Goal: Task Accomplishment & Management: Manage account settings

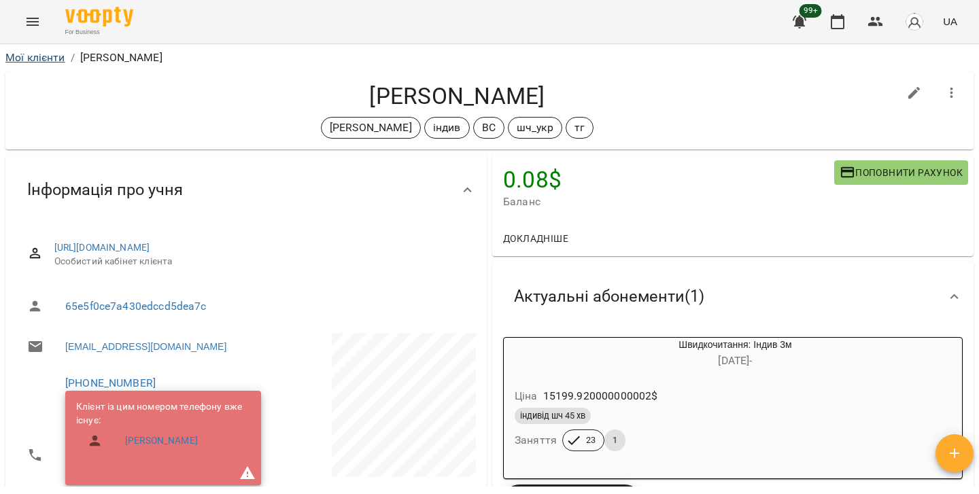
click at [37, 54] on link "Мої клієнти" at bounding box center [35, 57] width 60 height 13
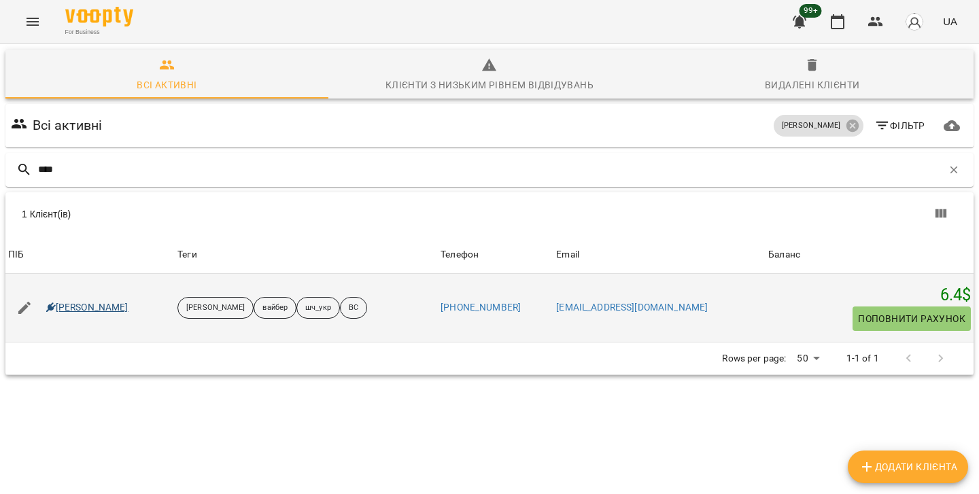
type input "****"
click at [128, 311] on link "Товарніцький [PERSON_NAME]" at bounding box center [87, 308] width 82 height 14
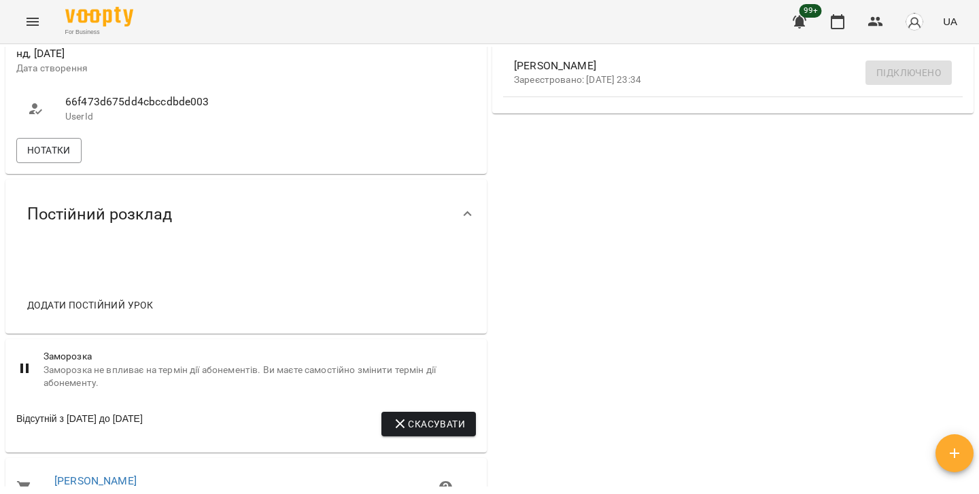
scroll to position [564, 0]
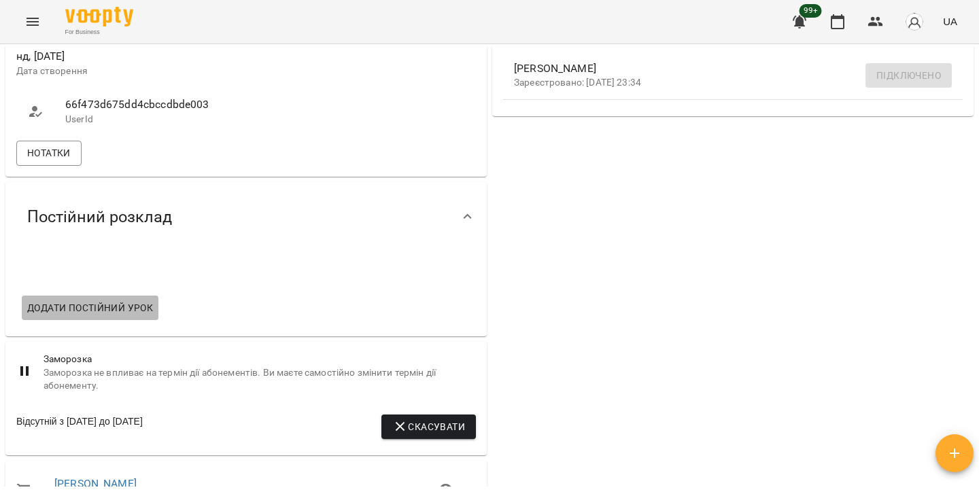
click at [158, 313] on button "Додати постійний урок" at bounding box center [90, 308] width 137 height 24
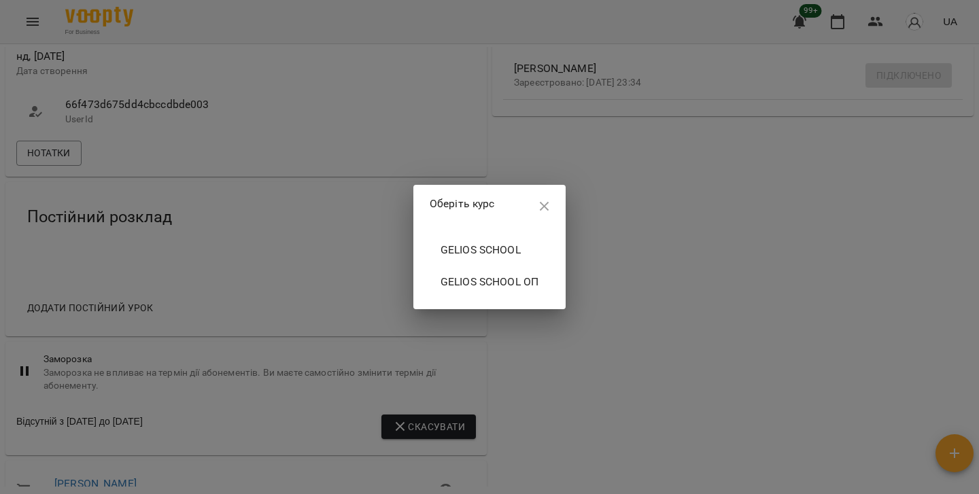
click at [477, 251] on span "Gelios School" at bounding box center [490, 250] width 98 height 16
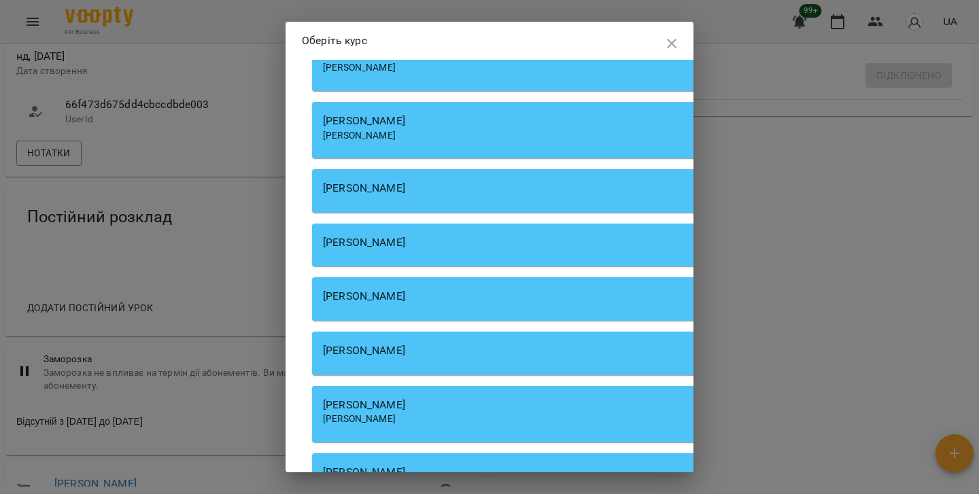
scroll to position [4729, 0]
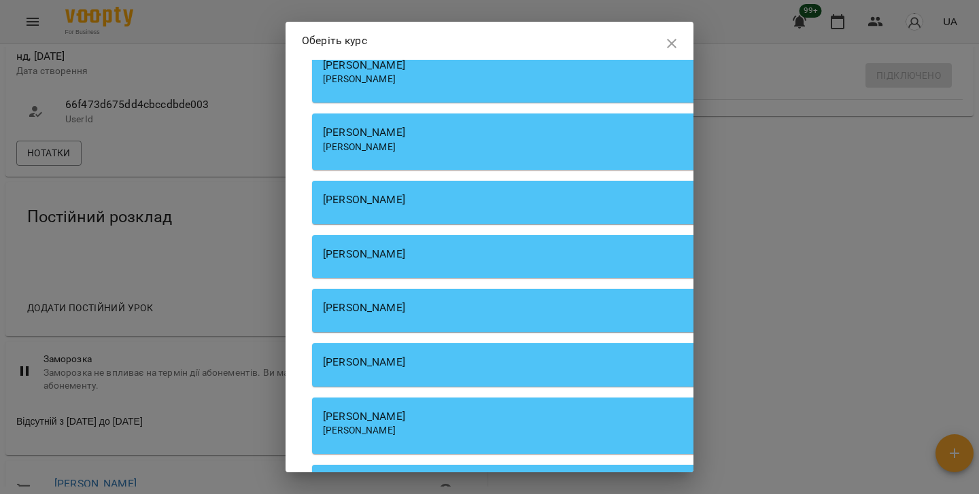
click at [414, 170] on div "Данилюк Анастасія Данилюк Анастасія" at bounding box center [699, 142] width 775 height 56
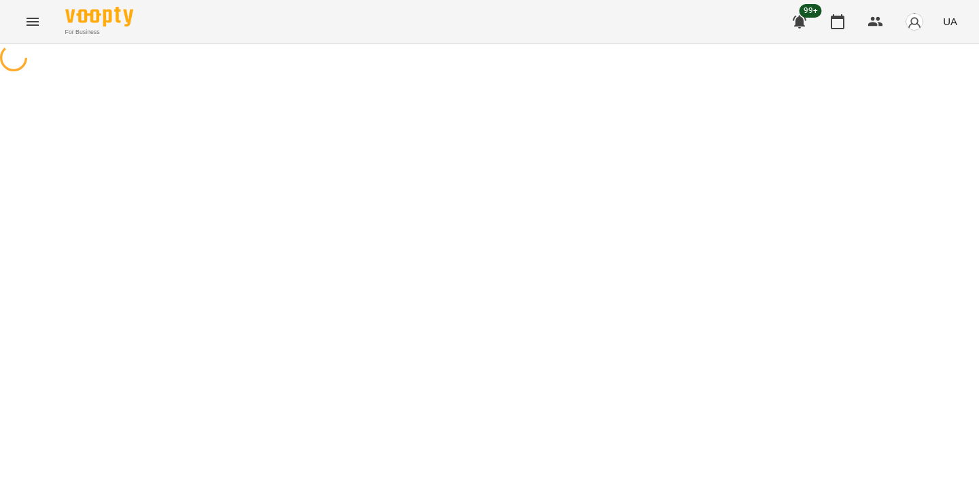
select select "**********"
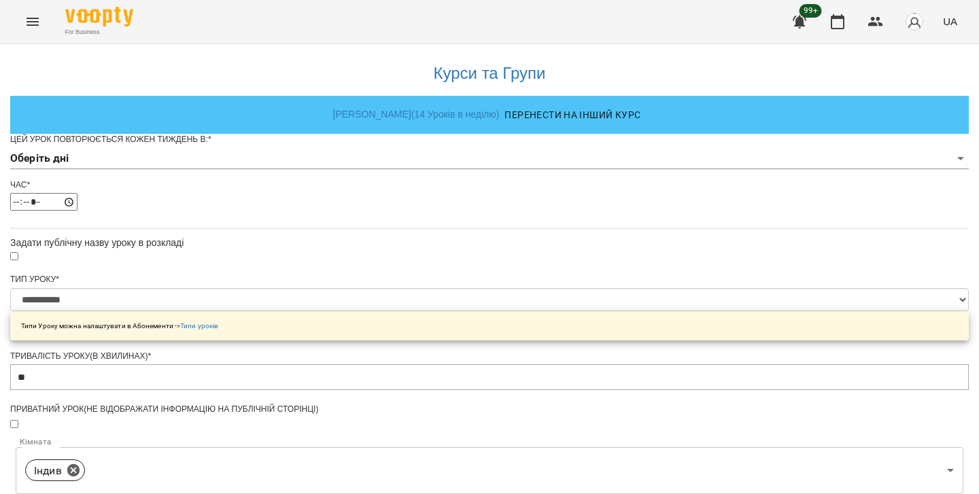
click at [360, 179] on body "**********" at bounding box center [489, 437] width 979 height 874
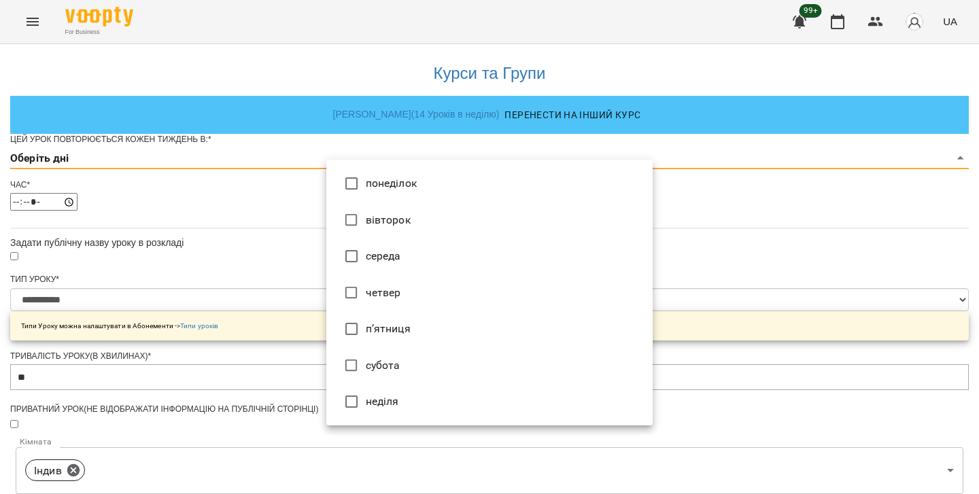
click at [377, 224] on li "вівторок" at bounding box center [489, 220] width 326 height 37
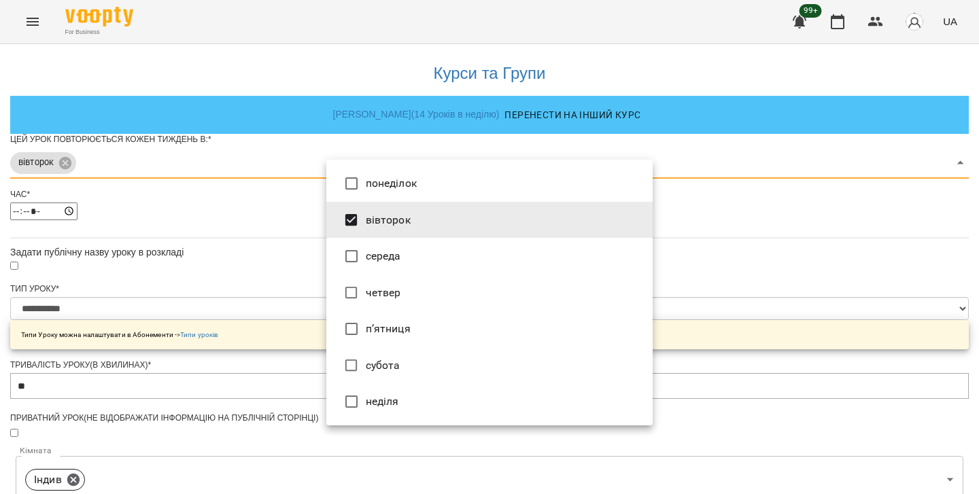
type input "*"
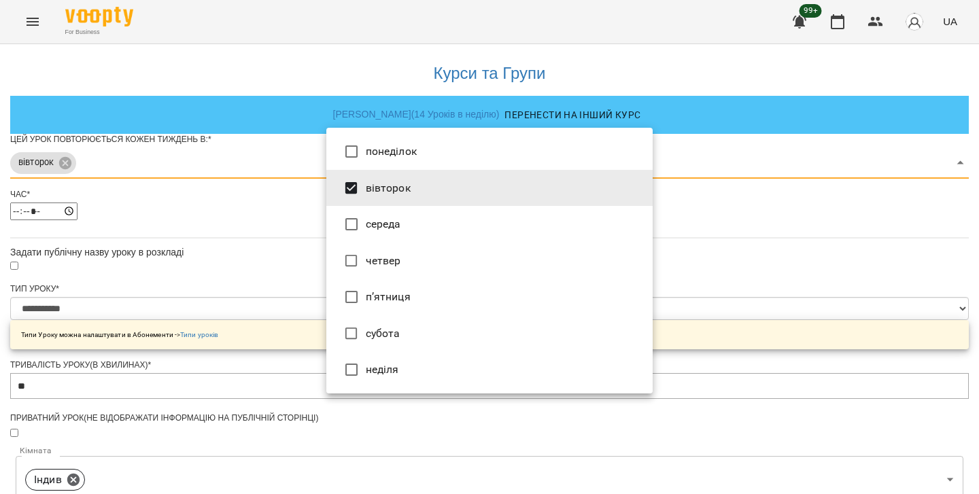
click at [833, 197] on div at bounding box center [489, 247] width 979 height 494
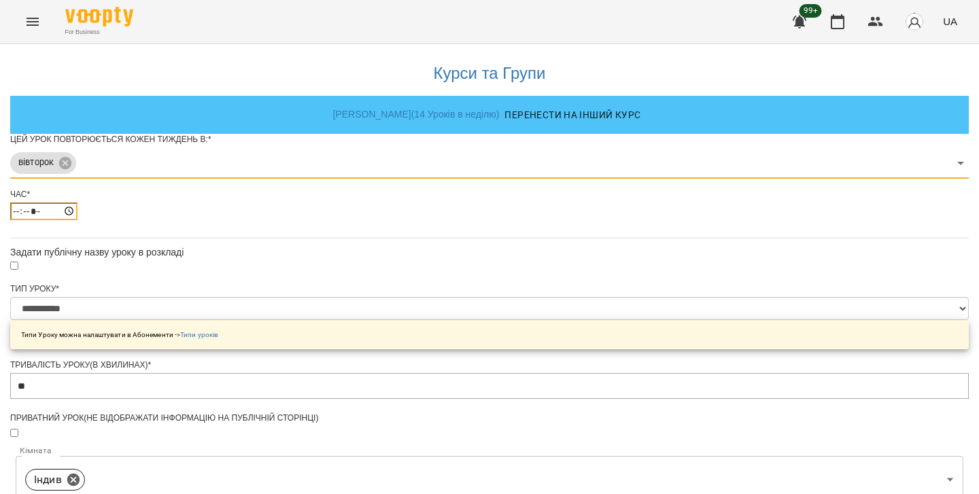
click at [77, 220] on input "*****" at bounding box center [43, 212] width 67 height 18
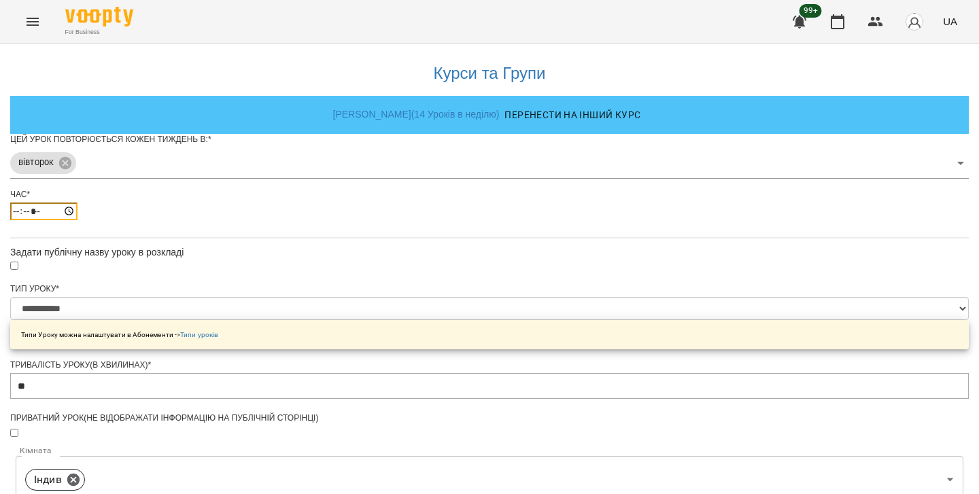
type input "*****"
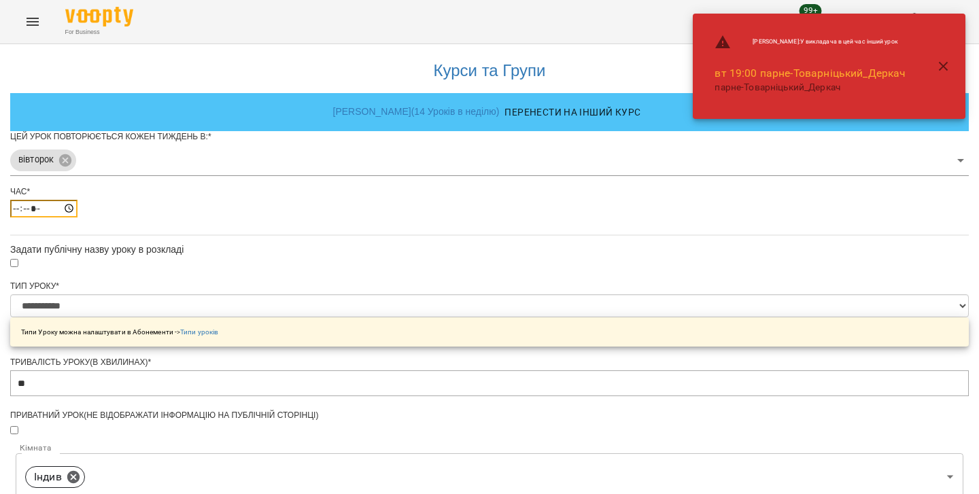
scroll to position [35, 0]
click at [739, 279] on div "**********" at bounding box center [489, 462] width 959 height 842
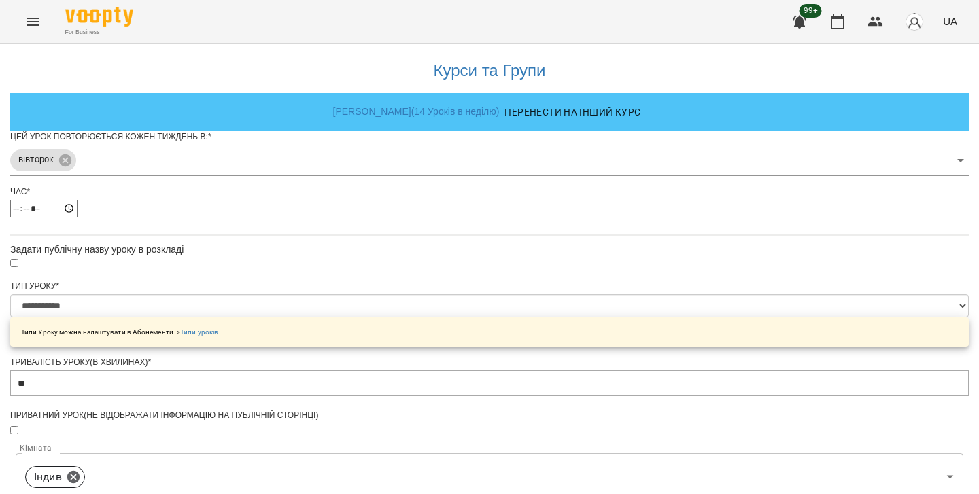
scroll to position [473, 0]
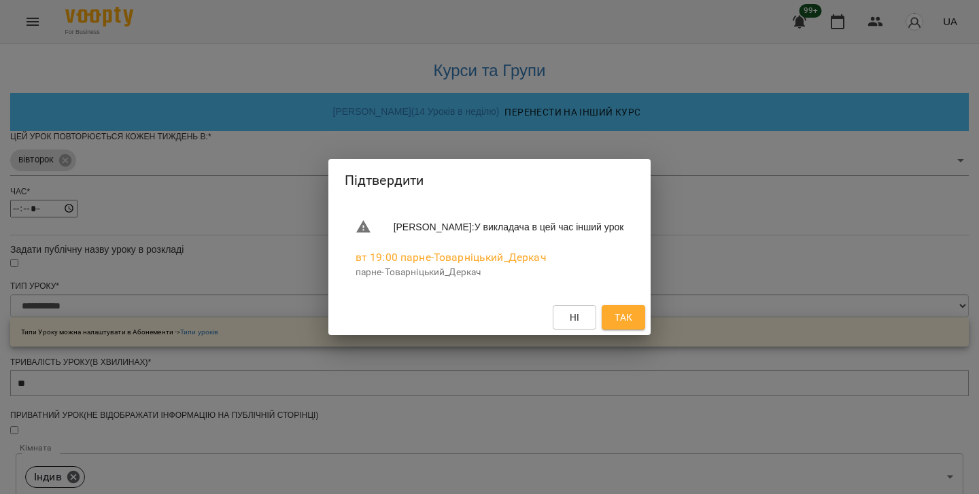
click at [634, 321] on span "Так" at bounding box center [623, 317] width 22 height 16
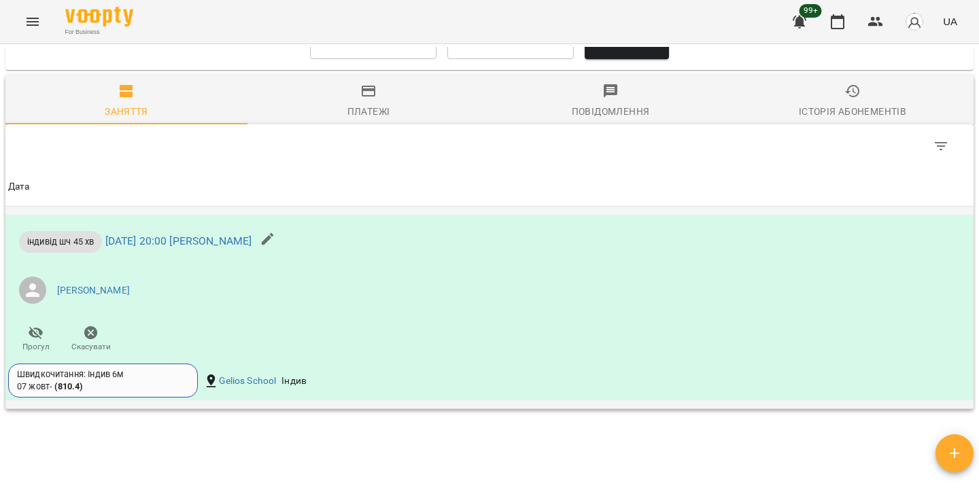
scroll to position [1313, 0]
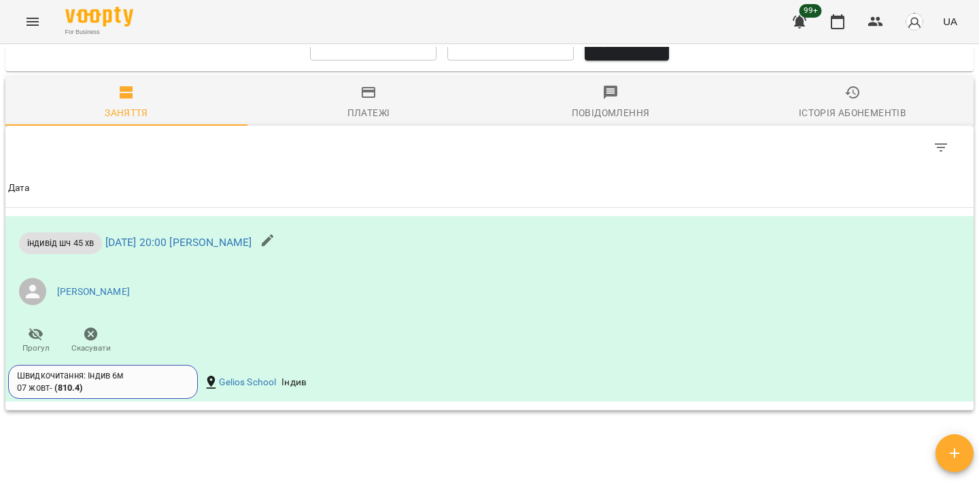
click at [944, 449] on span "button" at bounding box center [954, 453] width 38 height 16
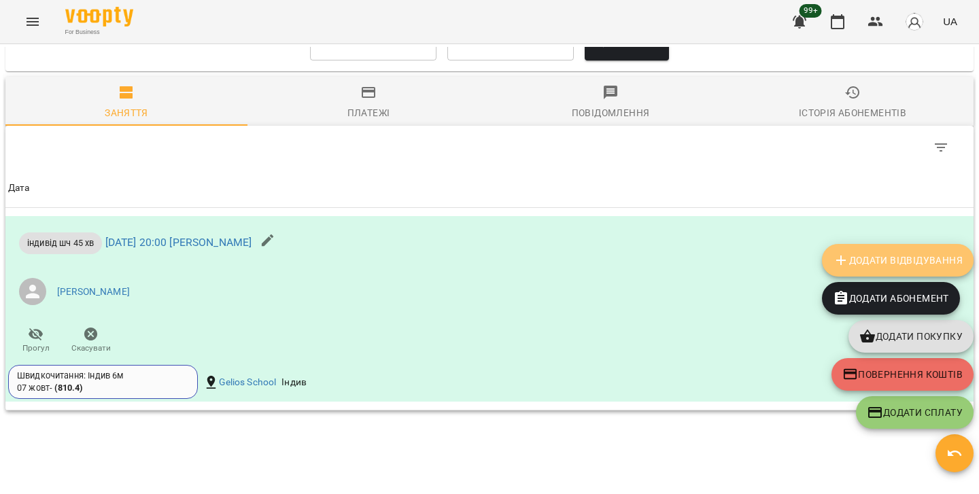
click at [901, 257] on span "Додати Відвідування" at bounding box center [898, 260] width 130 height 16
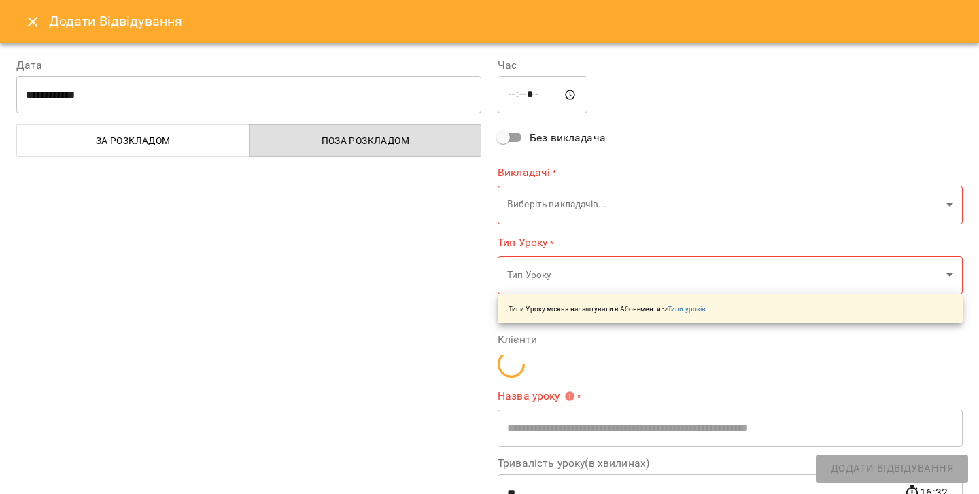
type input "**********"
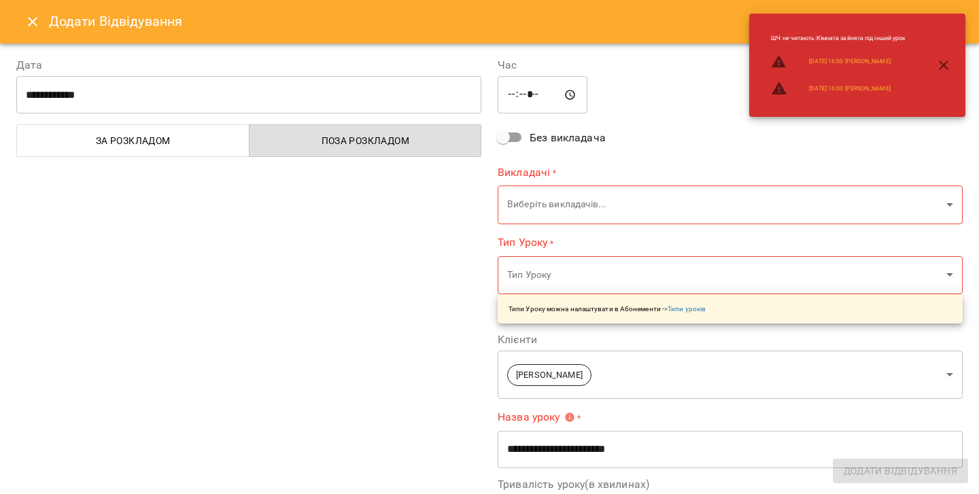
click at [219, 96] on input "**********" at bounding box center [248, 95] width 465 height 38
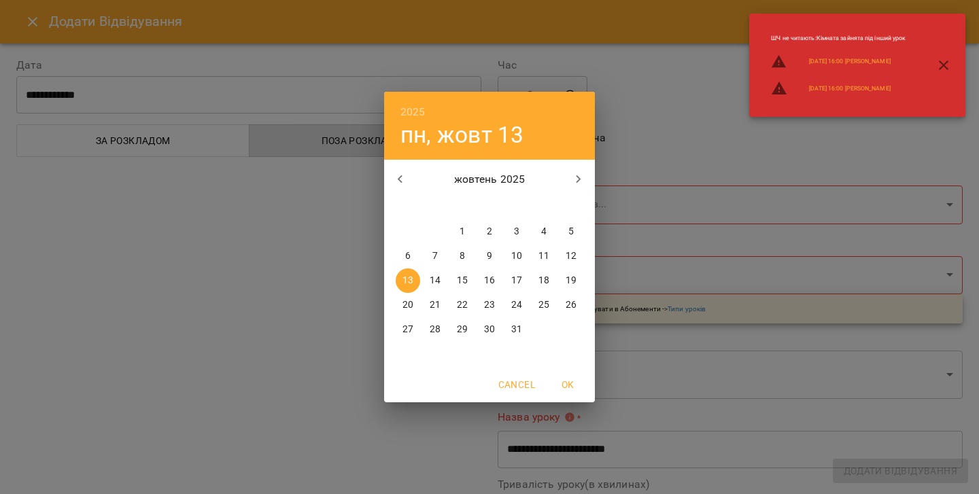
click at [462, 280] on p "15" at bounding box center [462, 281] width 11 height 14
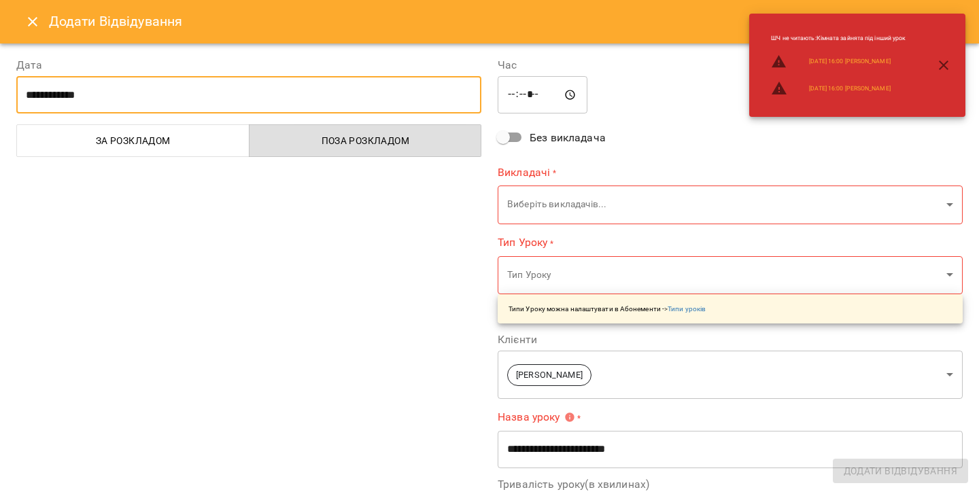
type input "**********"
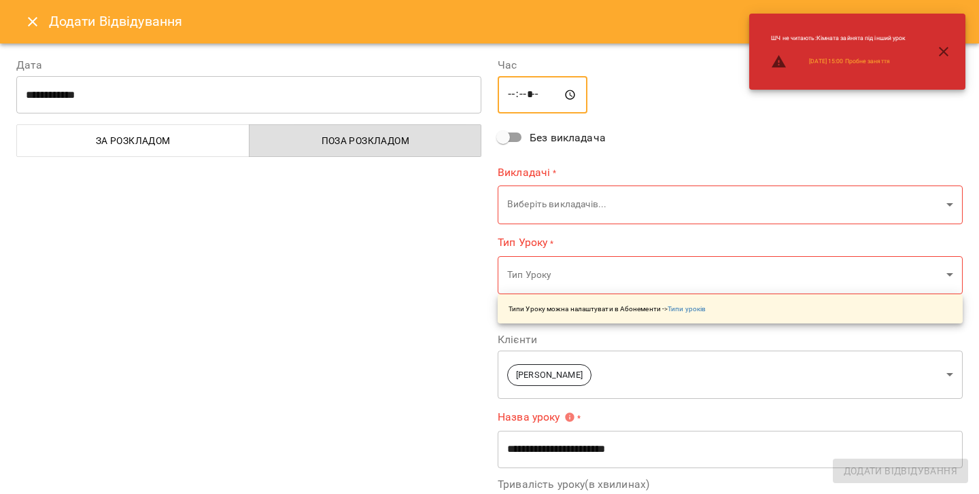
click at [515, 90] on input "*****" at bounding box center [543, 95] width 90 height 38
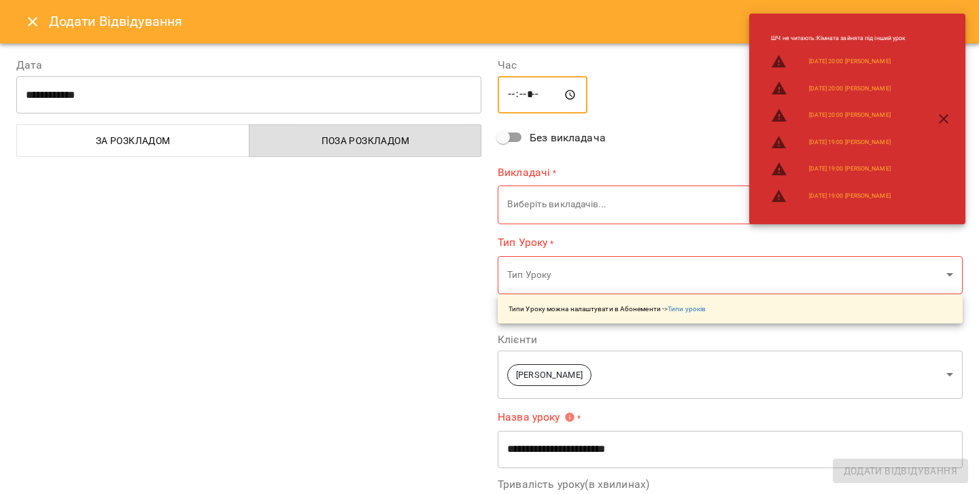
click at [533, 97] on input "*****" at bounding box center [543, 95] width 90 height 38
type input "*****"
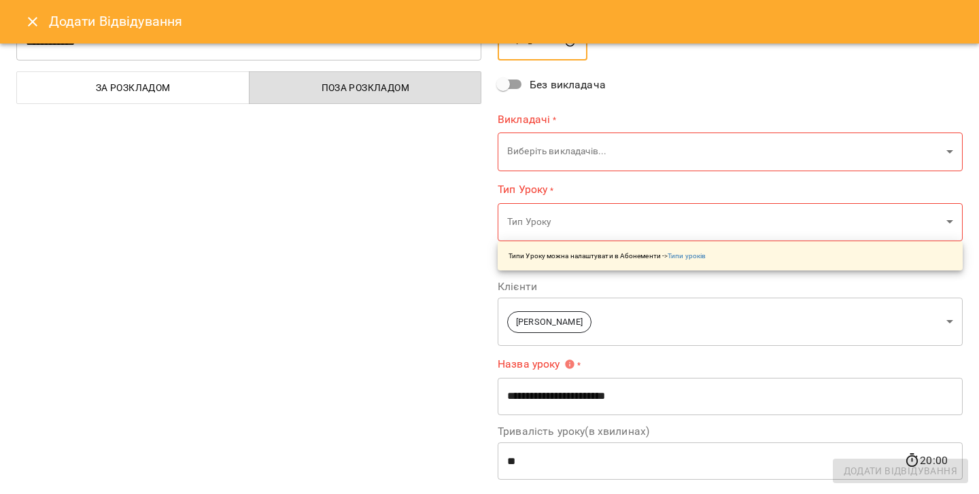
scroll to position [56, 0]
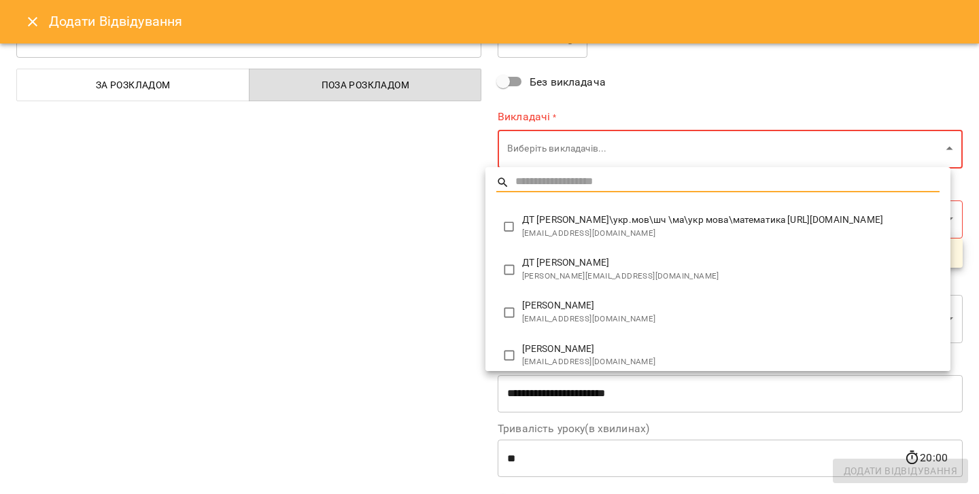
click at [640, 156] on body "For Business 99+ UA Мої клієнти / Товарніцький Давид Товарніцький Давид Саріджа…" at bounding box center [489, 269] width 979 height 538
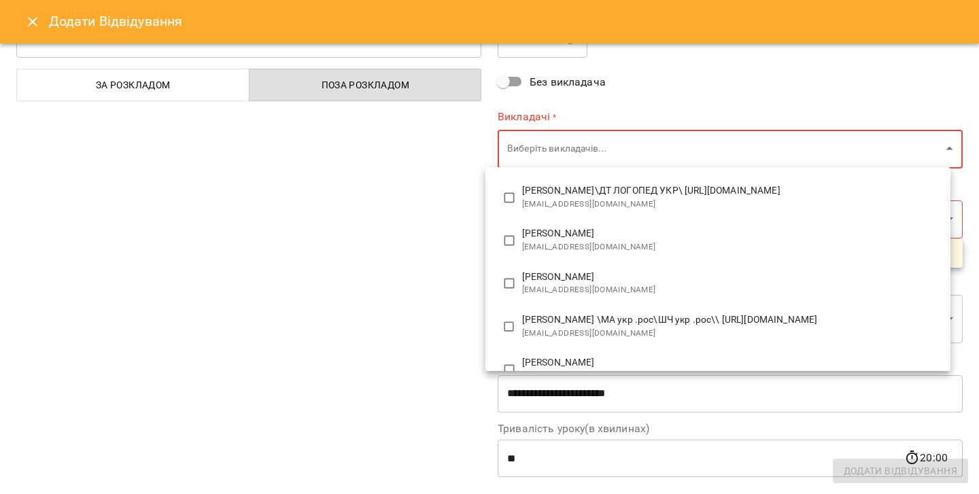
scroll to position [973, 0]
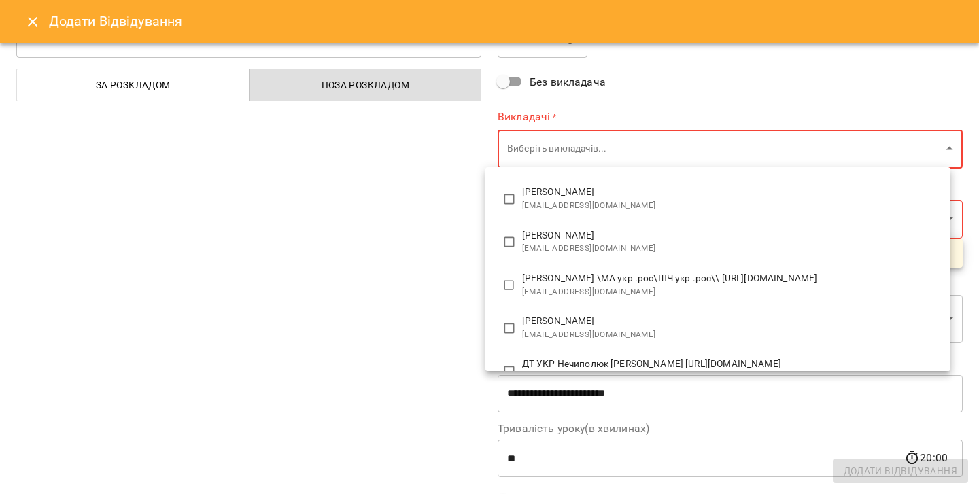
click at [617, 315] on span "Данилюк Анастасія" at bounding box center [730, 322] width 417 height 14
type input "**********"
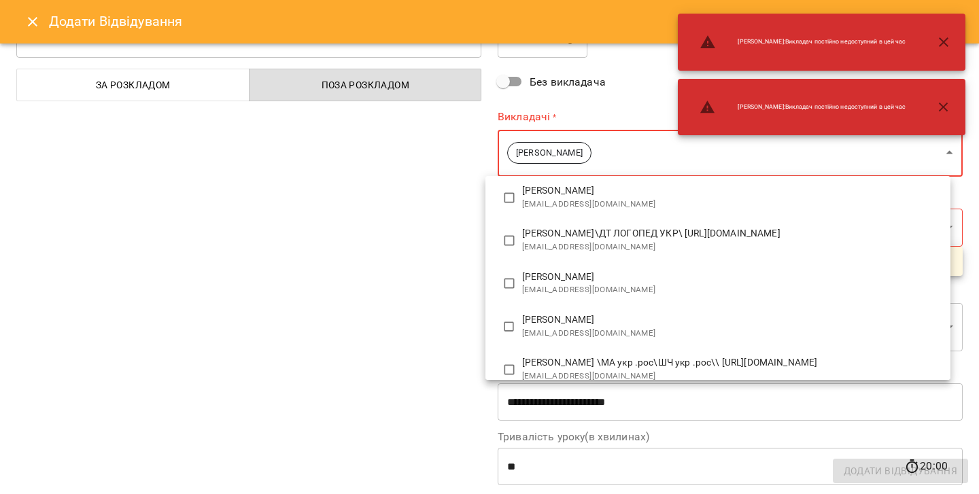
click at [315, 309] on div at bounding box center [489, 247] width 979 height 494
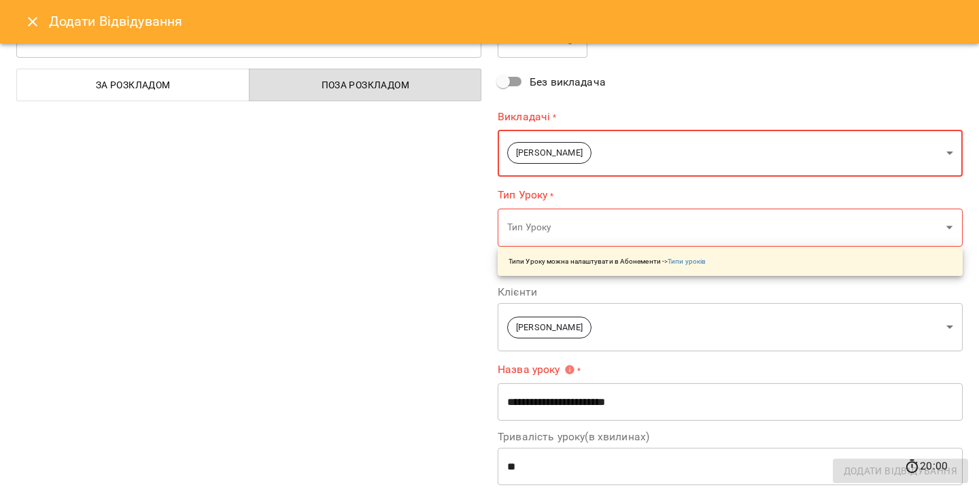
click at [580, 230] on body "For Business 99+ UA Мої клієнти / Товарніцький Давид Товарніцький Давид Саріджа…" at bounding box center [489, 269] width 979 height 538
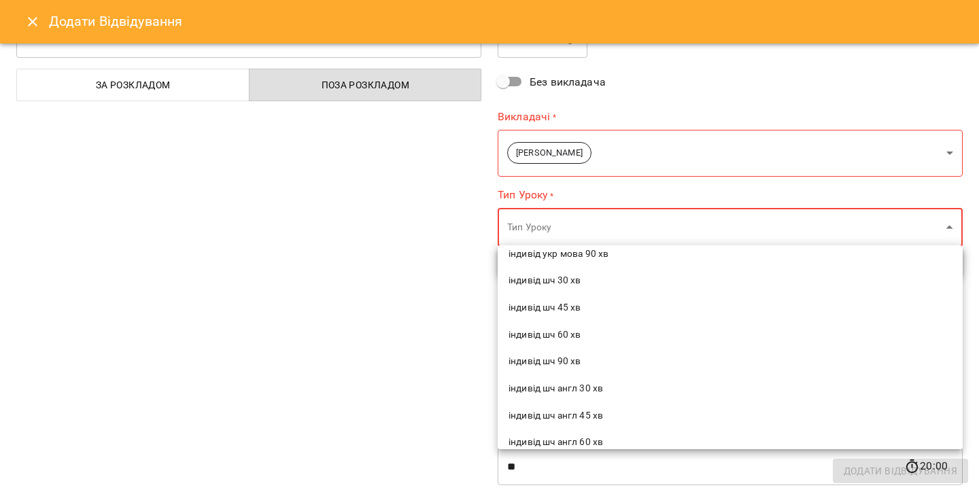
scroll to position [689, 0]
click at [588, 303] on span "індивід шч 45 хв" at bounding box center [729, 310] width 443 height 14
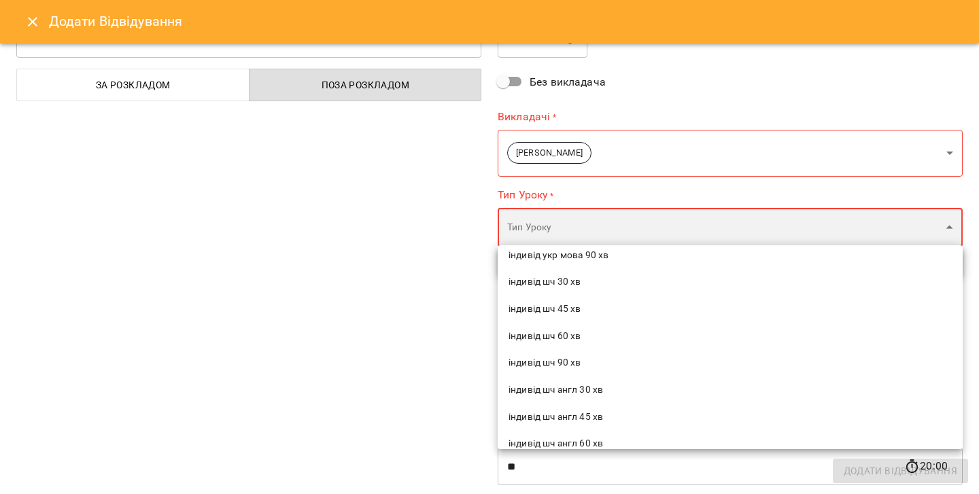
type input "**********"
type input "**"
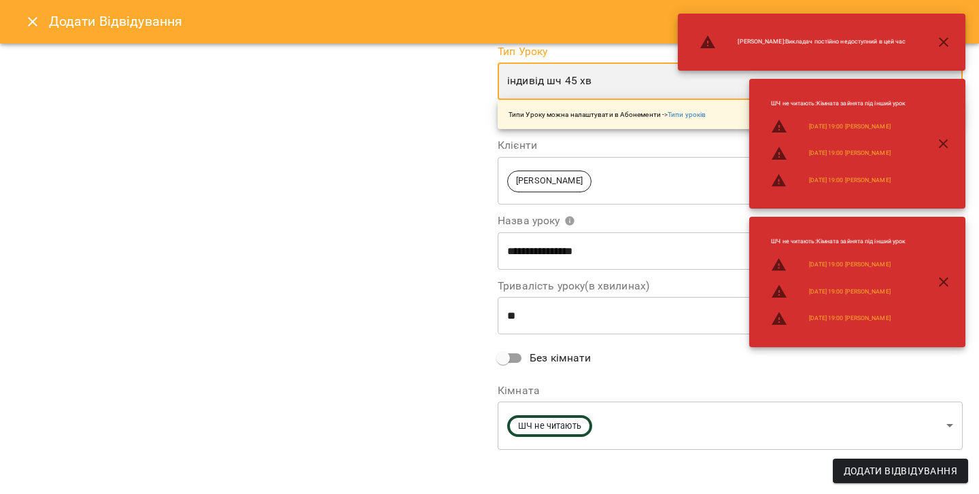
scroll to position [192, 0]
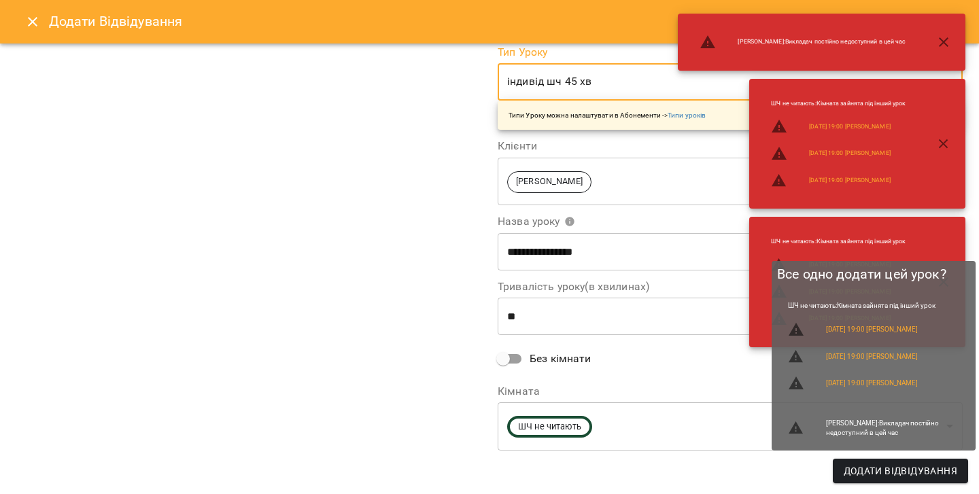
click at [865, 474] on span "Додати Відвідування" at bounding box center [901, 471] width 114 height 16
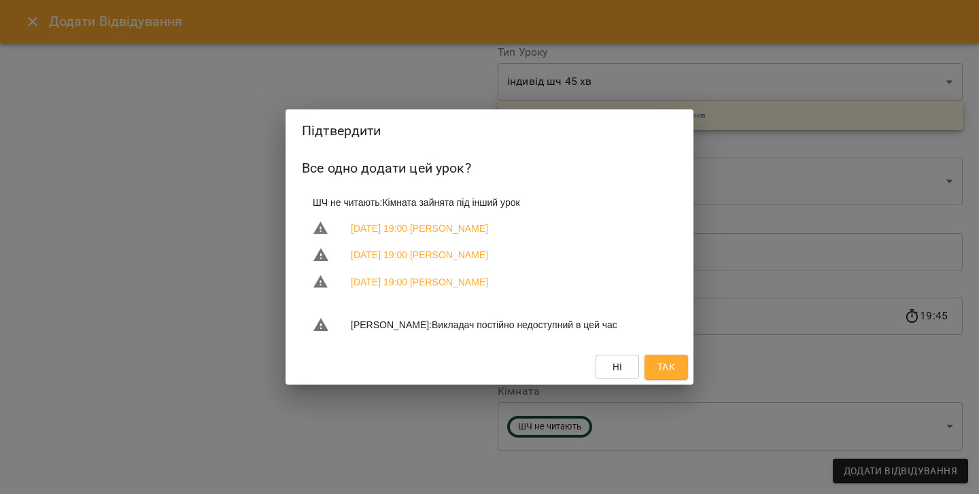
click at [663, 375] on span "Так" at bounding box center [666, 367] width 18 height 16
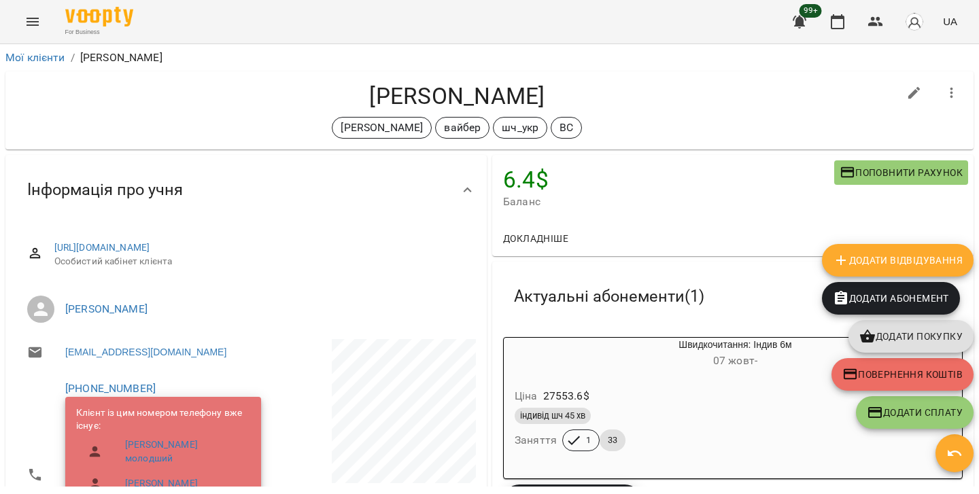
scroll to position [0, 0]
click at [46, 61] on link "Мої клієнти" at bounding box center [35, 57] width 60 height 13
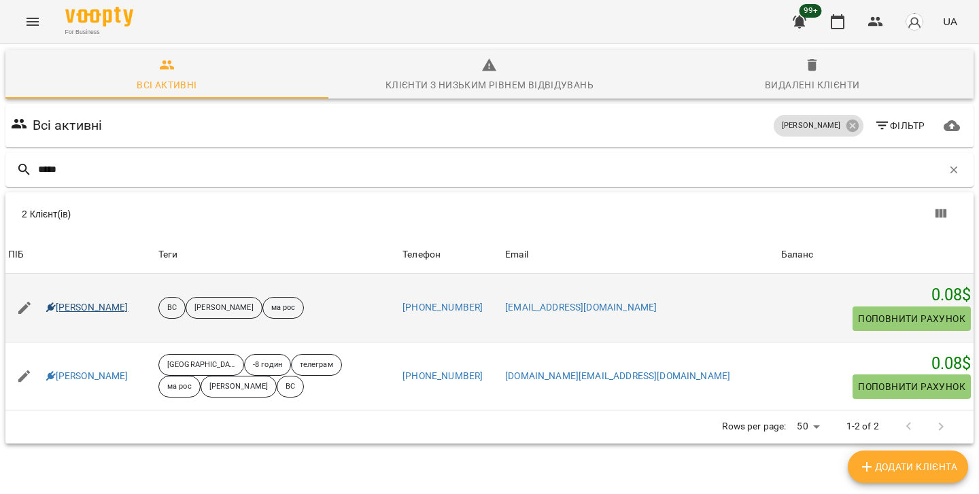
type input "*****"
click at [103, 306] on link "[PERSON_NAME]" at bounding box center [87, 308] width 82 height 14
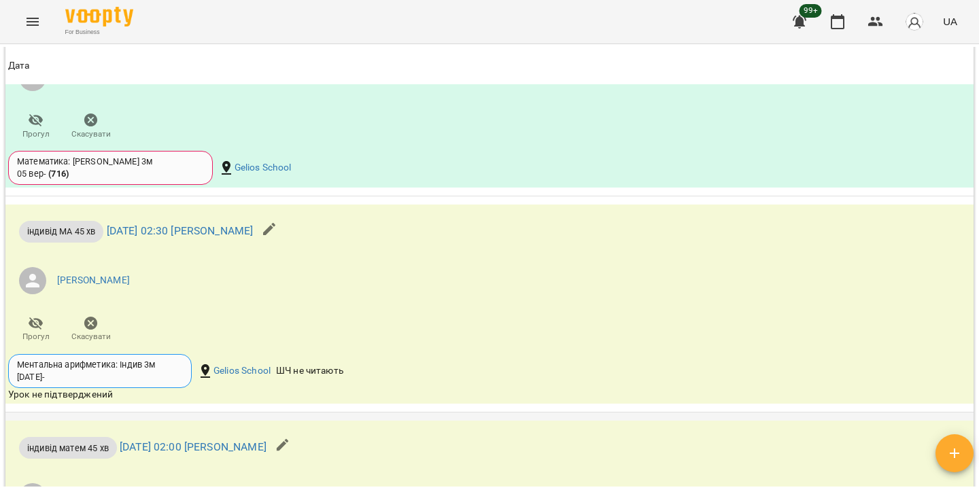
scroll to position [2568, 0]
click at [91, 331] on icon "button" at bounding box center [91, 324] width 14 height 14
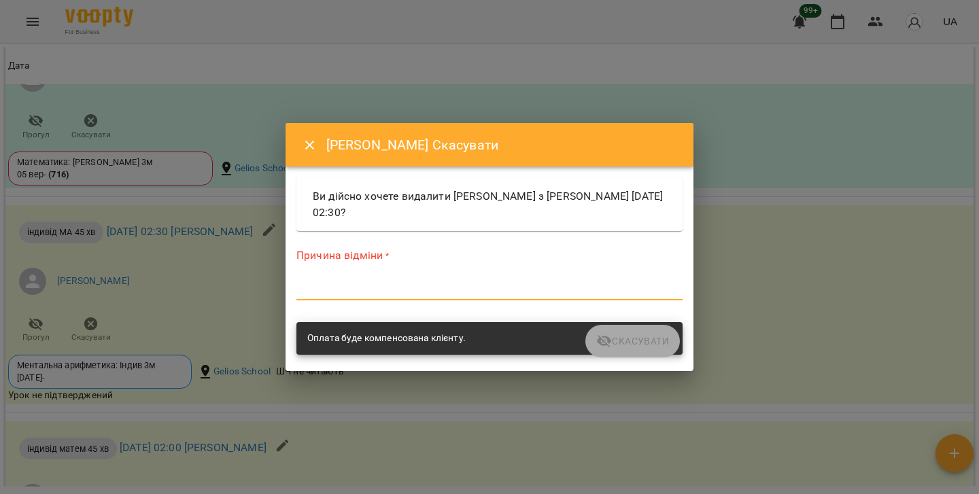
click at [353, 291] on textarea at bounding box center [489, 289] width 386 height 12
type textarea "*"
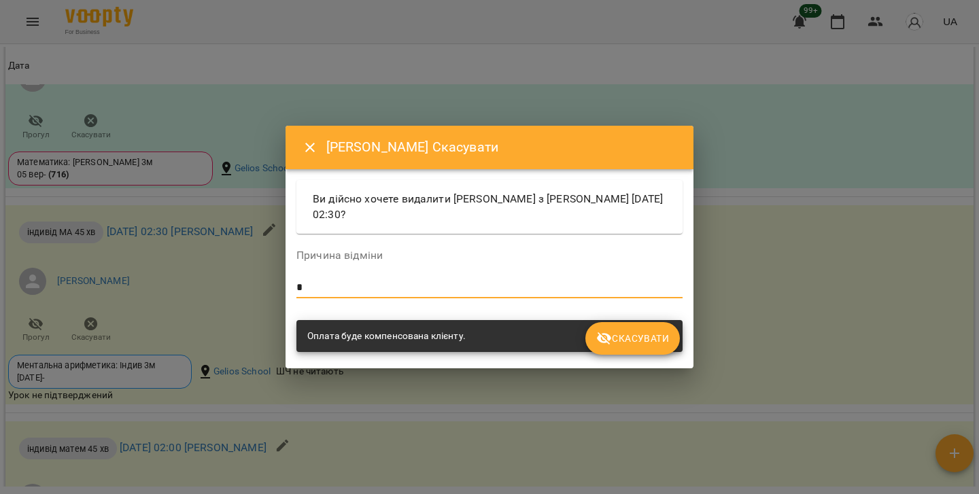
type textarea "*"
click at [632, 330] on span "Скасувати" at bounding box center [632, 338] width 73 height 16
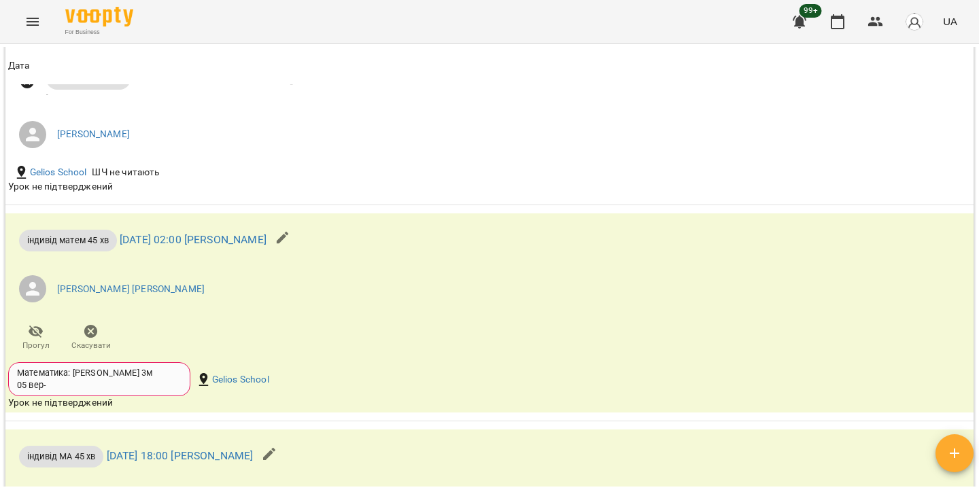
scroll to position [2717, 0]
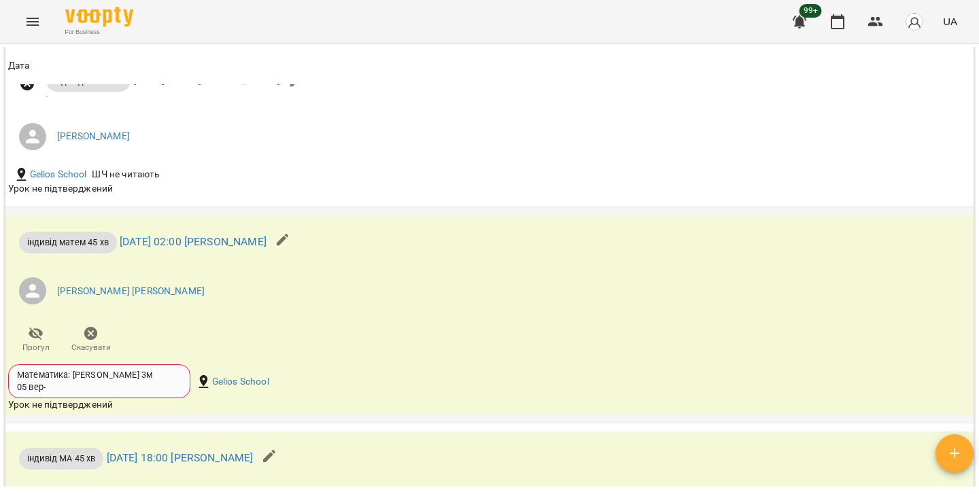
click at [93, 341] on icon "button" at bounding box center [91, 334] width 14 height 14
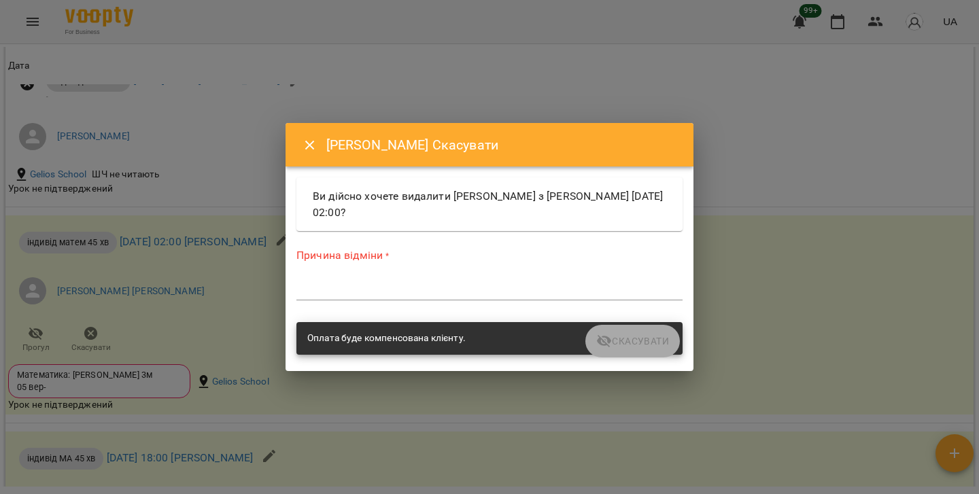
click at [452, 288] on textarea at bounding box center [489, 289] width 386 height 12
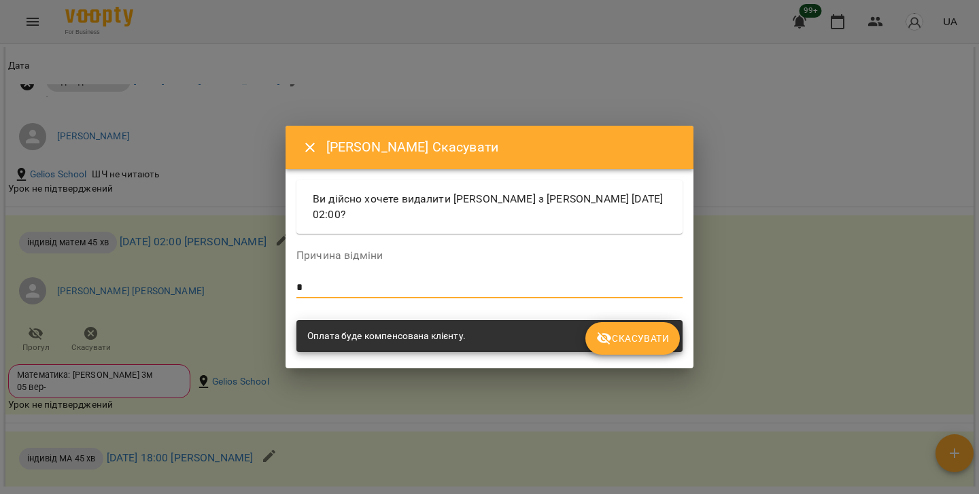
type textarea "*"
click at [643, 338] on span "Скасувати" at bounding box center [632, 338] width 73 height 16
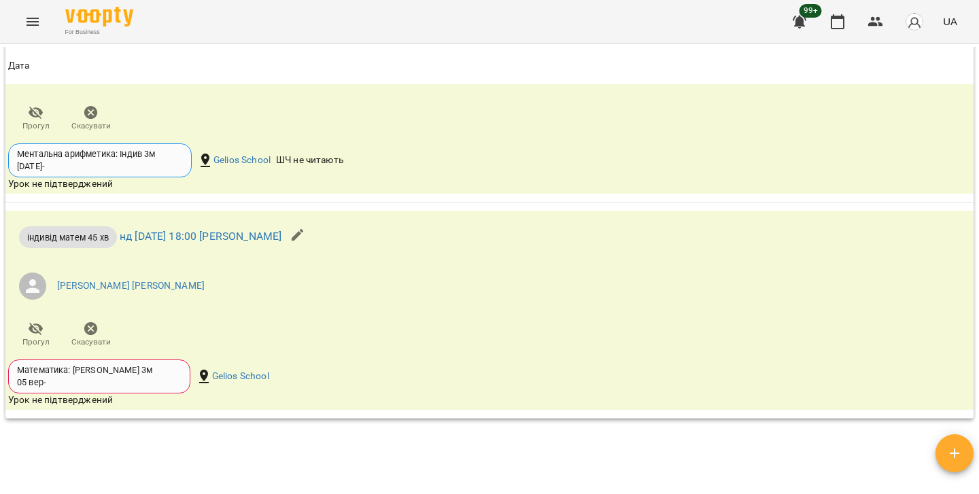
scroll to position [3052, 0]
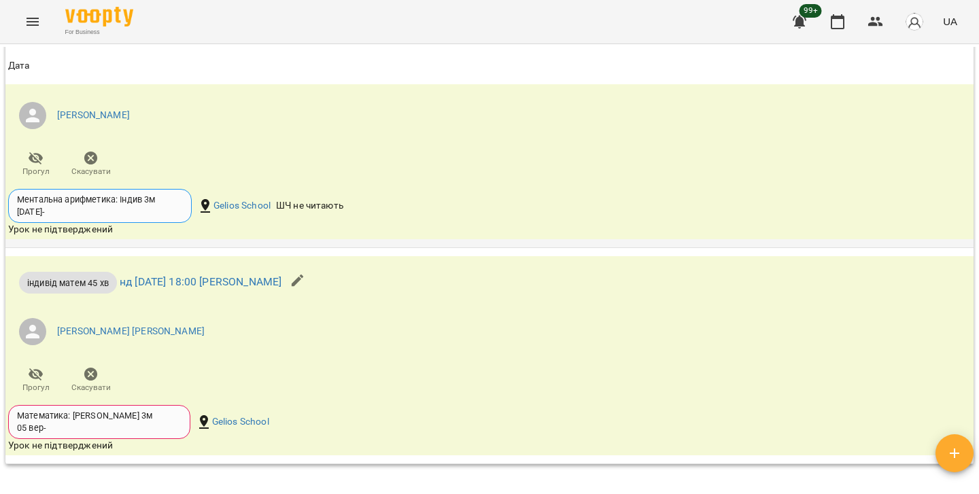
click at [94, 167] on icon "button" at bounding box center [91, 158] width 16 height 16
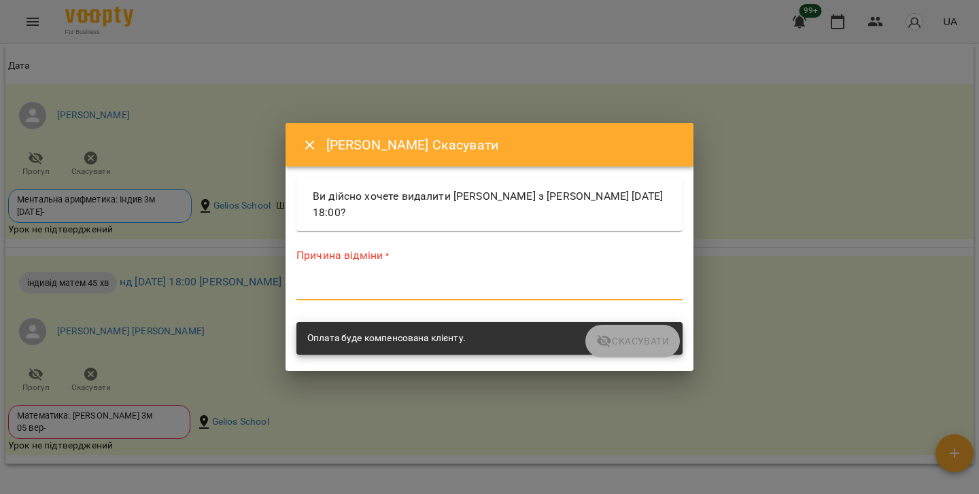
click at [381, 285] on textarea at bounding box center [489, 289] width 386 height 12
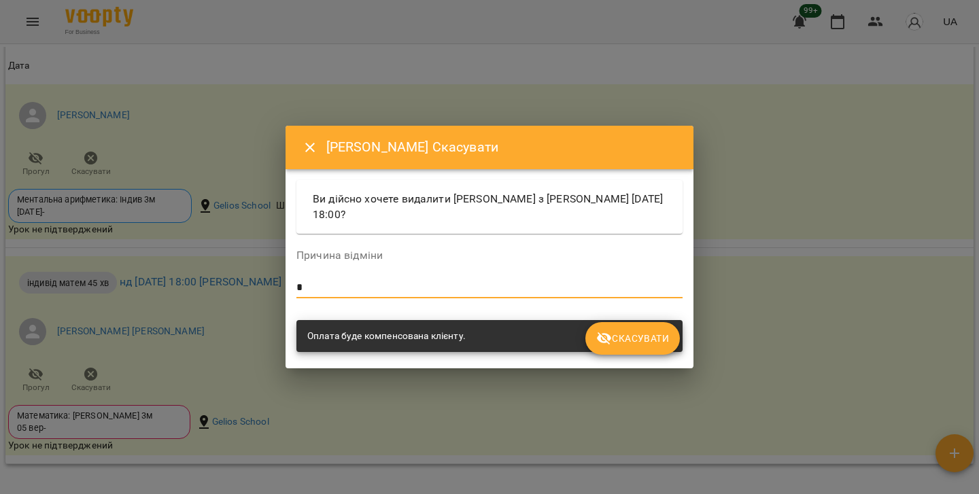
type textarea "*"
click at [601, 343] on icon "submit" at bounding box center [604, 338] width 16 height 16
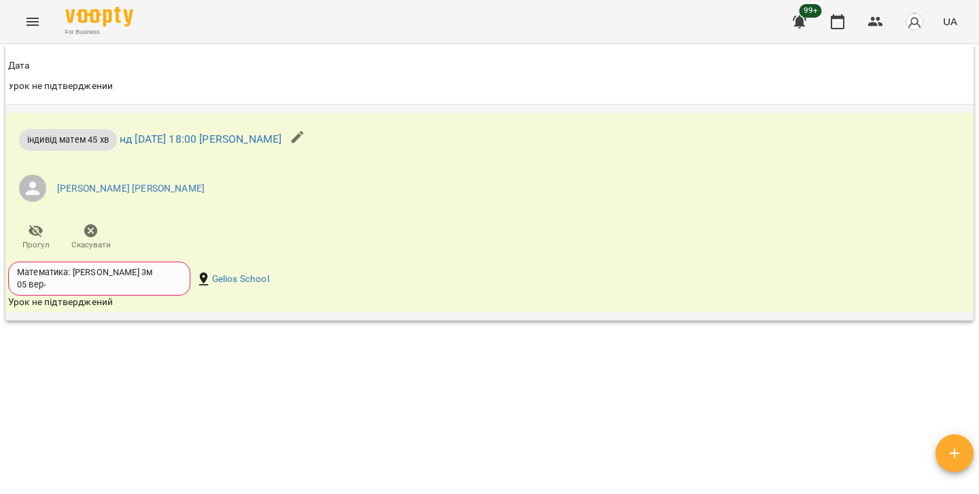
scroll to position [3184, 0]
click at [94, 228] on icon "button" at bounding box center [91, 231] width 14 height 14
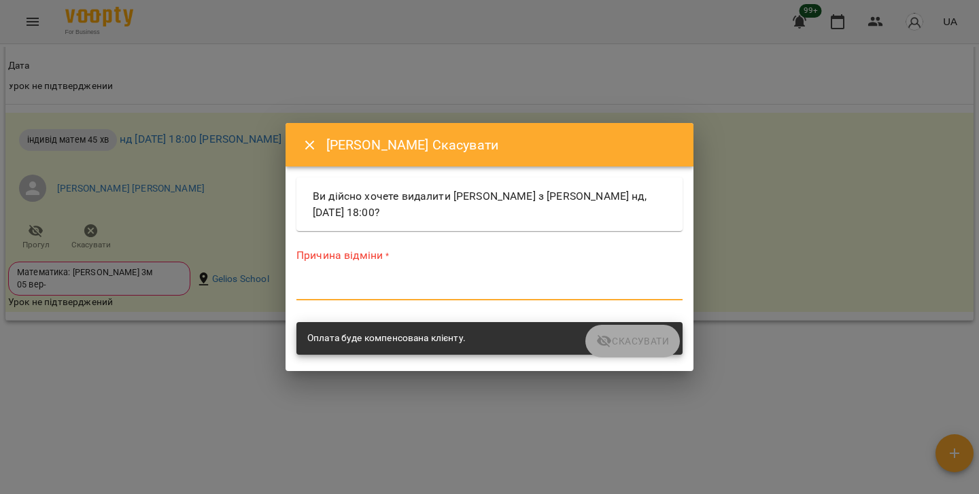
click at [381, 292] on textarea at bounding box center [489, 289] width 386 height 12
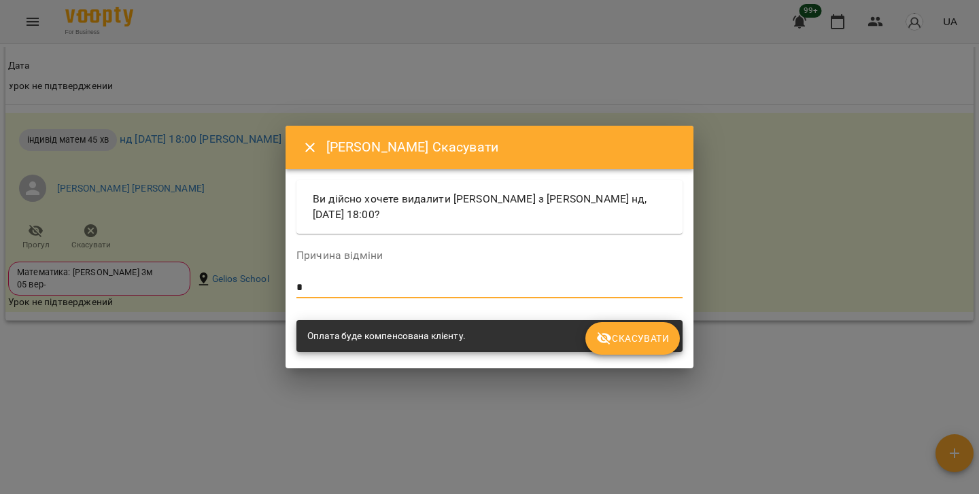
type textarea "*"
click at [593, 331] on button "Скасувати" at bounding box center [632, 338] width 94 height 33
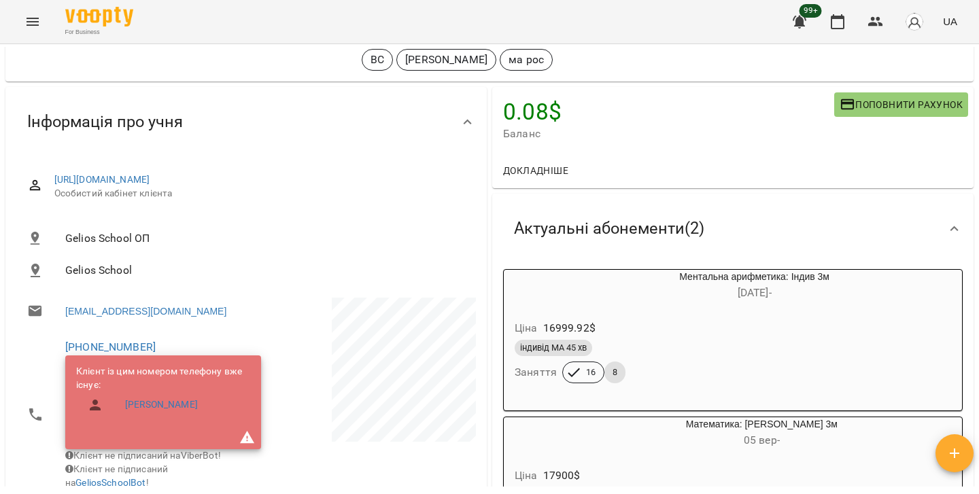
scroll to position [70, 0]
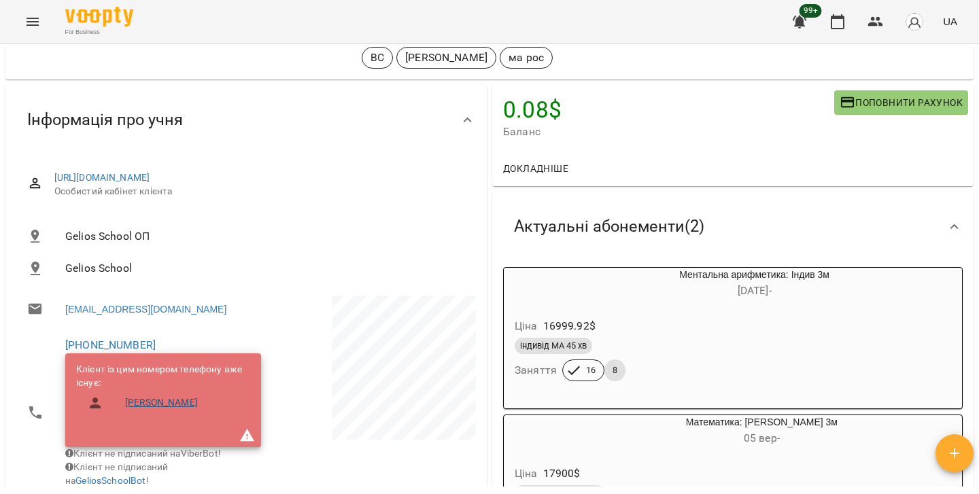
click at [176, 410] on link "Нікіта Павлов" at bounding box center [161, 403] width 73 height 14
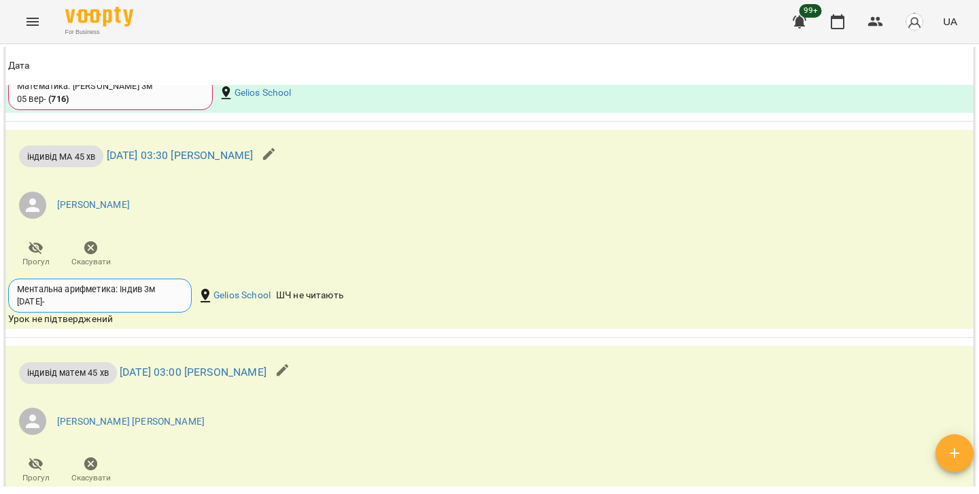
scroll to position [2651, 0]
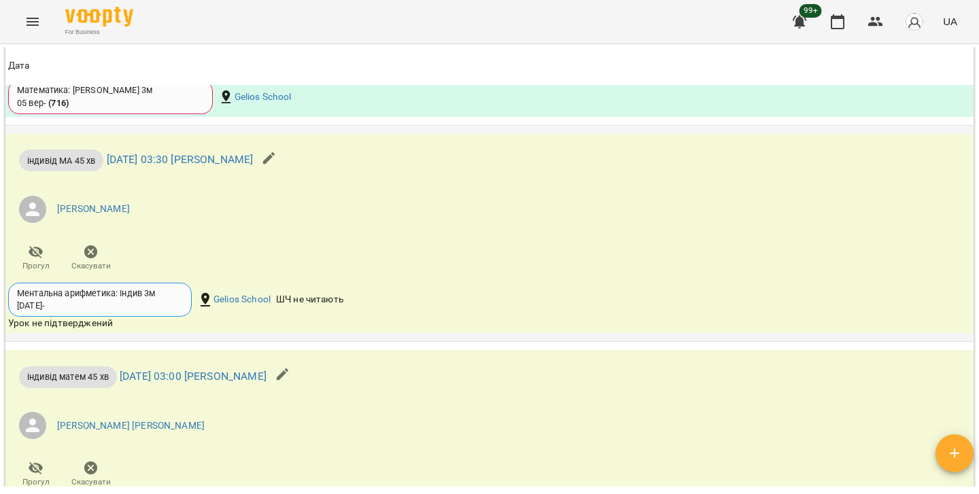
click at [75, 271] on span "Скасувати" at bounding box center [90, 257] width 39 height 27
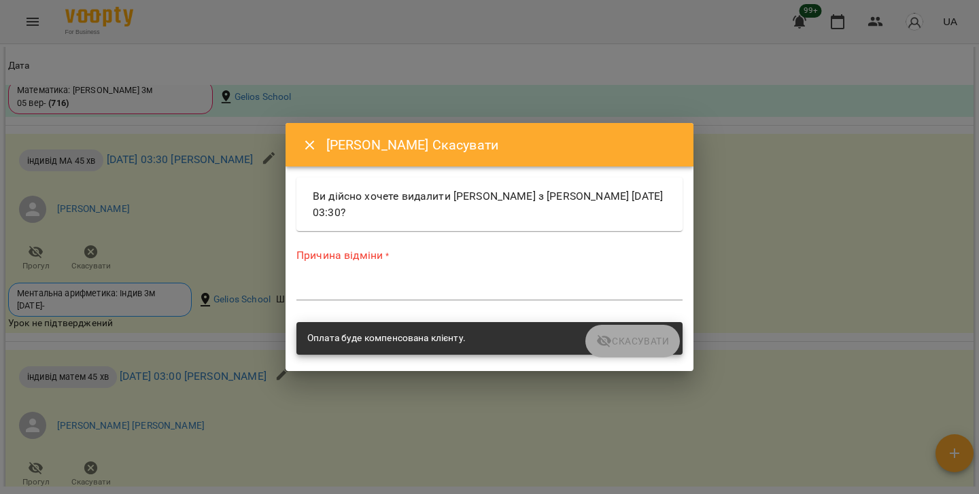
click at [465, 283] on textarea at bounding box center [489, 289] width 386 height 12
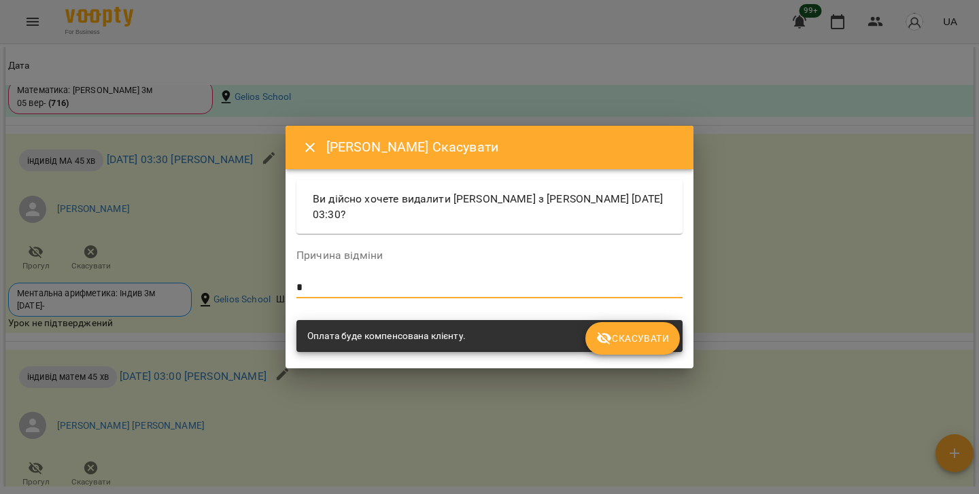
type textarea "*"
click at [661, 339] on span "Скасувати" at bounding box center [632, 338] width 73 height 16
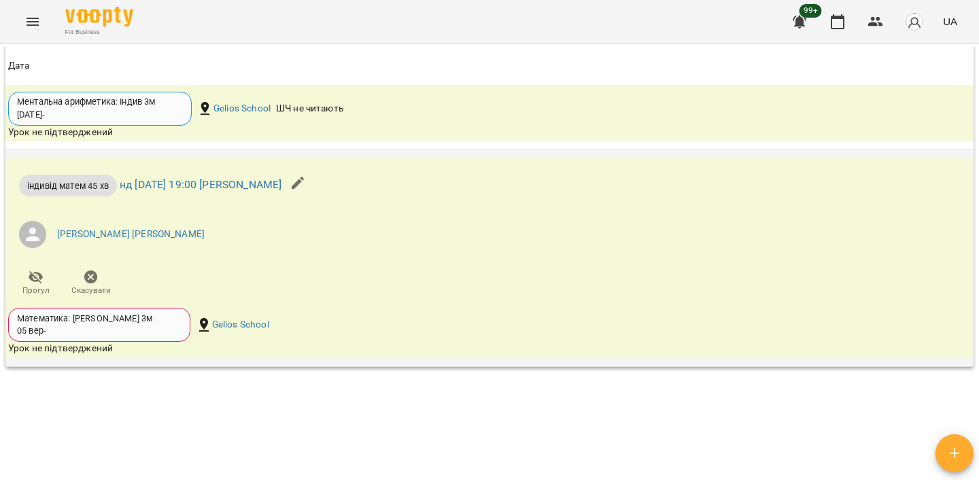
scroll to position [3282, 0]
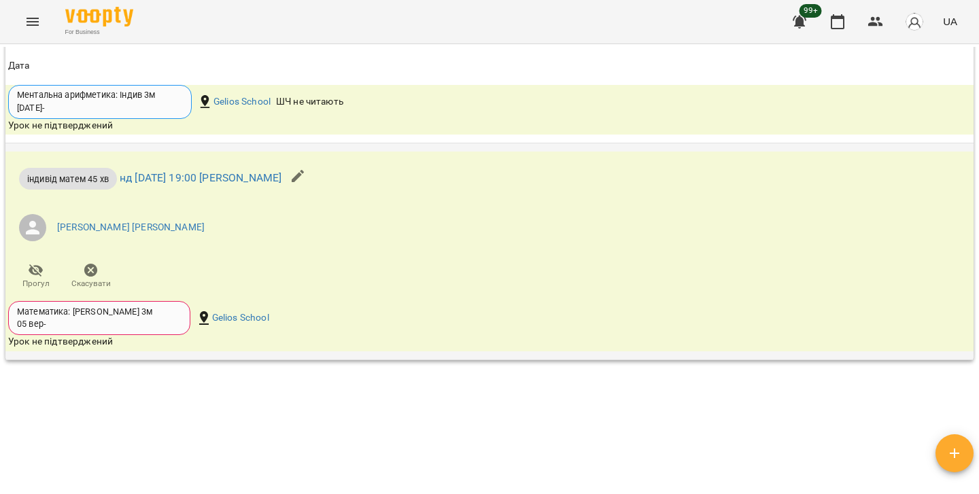
click at [83, 279] on icon "button" at bounding box center [91, 270] width 16 height 16
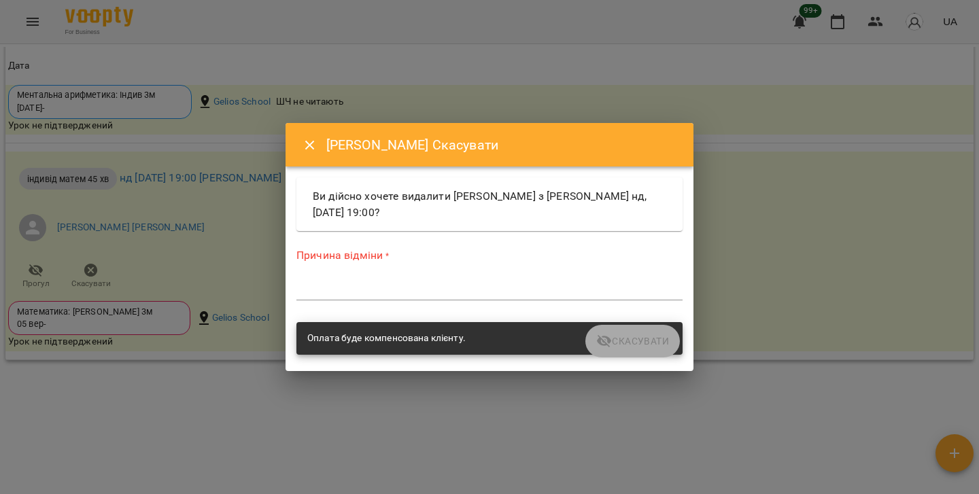
click at [381, 288] on textarea at bounding box center [489, 289] width 386 height 12
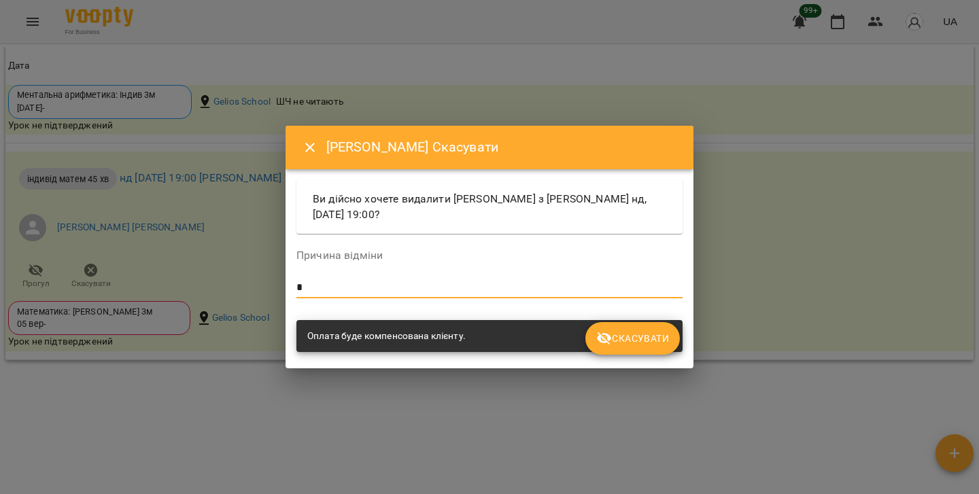
type textarea "*"
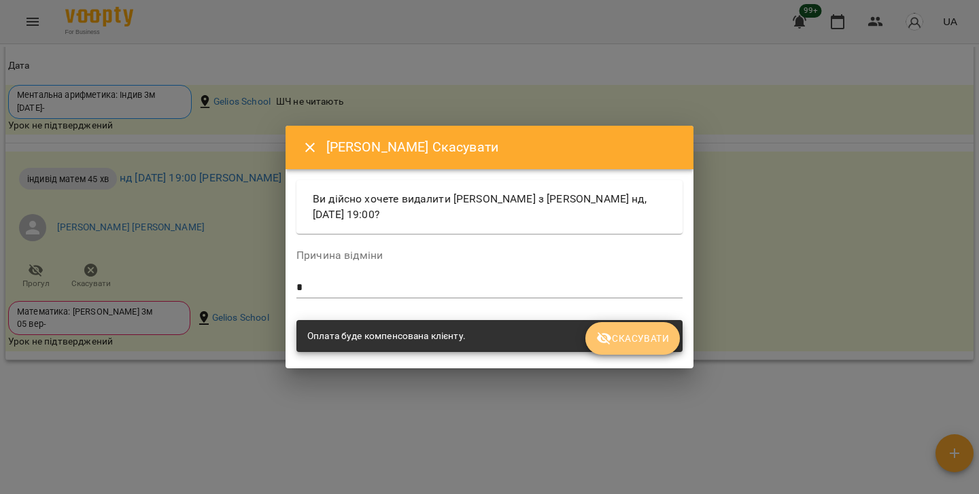
click at [604, 335] on icon "submit" at bounding box center [604, 338] width 16 height 16
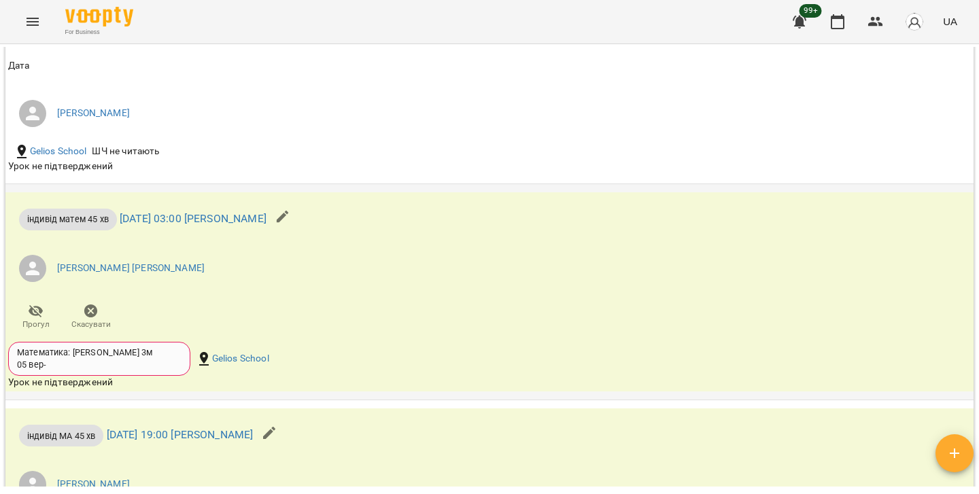
scroll to position [2794, 0]
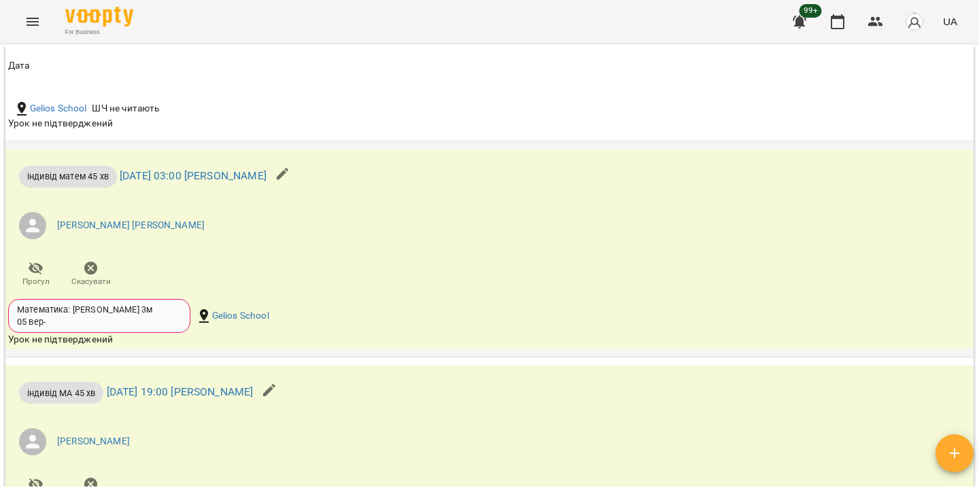
click at [83, 288] on span "Скасувати" at bounding box center [90, 282] width 39 height 12
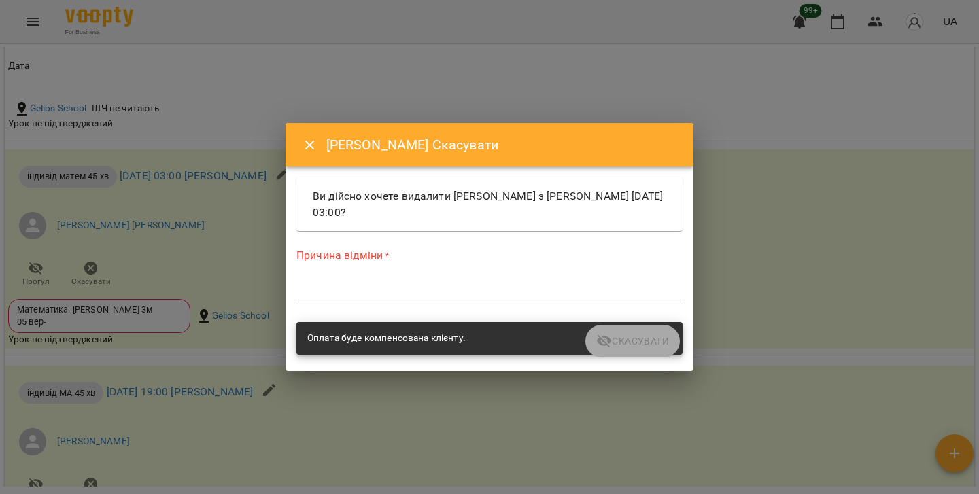
click at [465, 277] on div "Причина відміни * *" at bounding box center [489, 276] width 386 height 58
click at [446, 297] on div "*" at bounding box center [489, 289] width 386 height 21
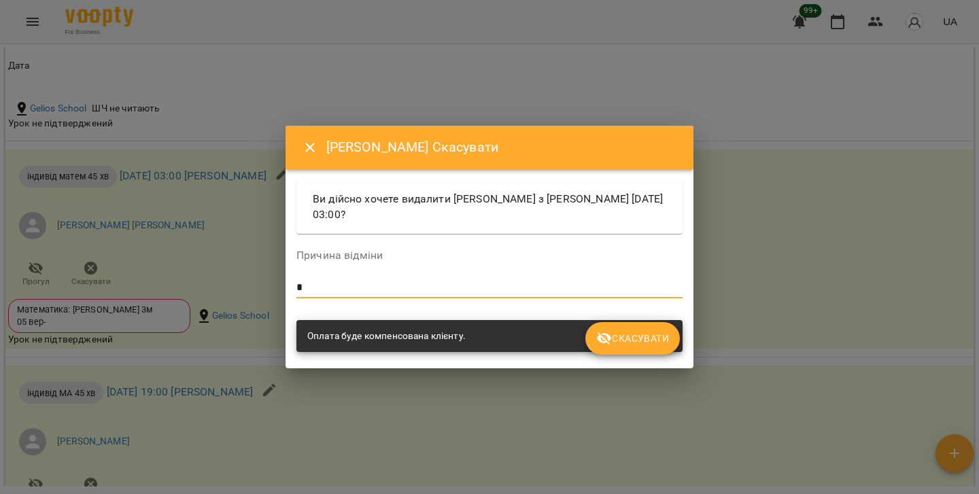
type textarea "*"
click at [629, 337] on span "Скасувати" at bounding box center [632, 338] width 73 height 16
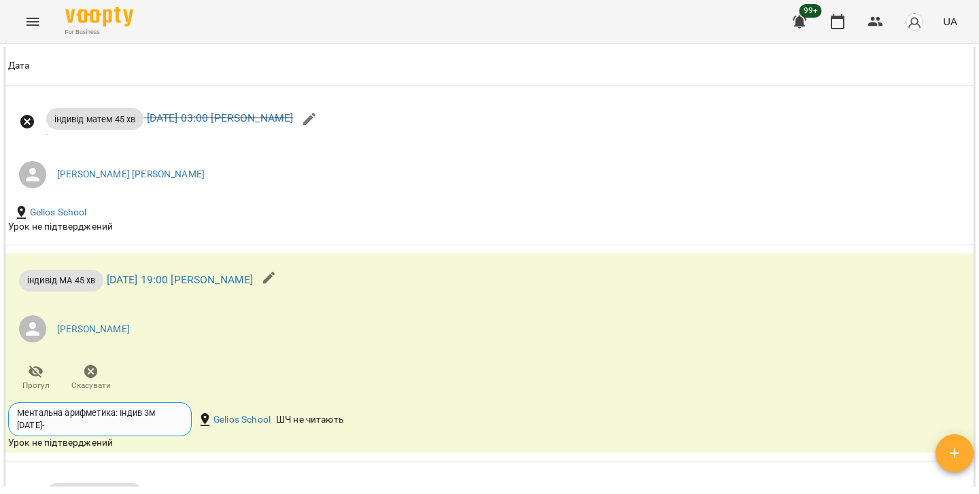
scroll to position [2872, 0]
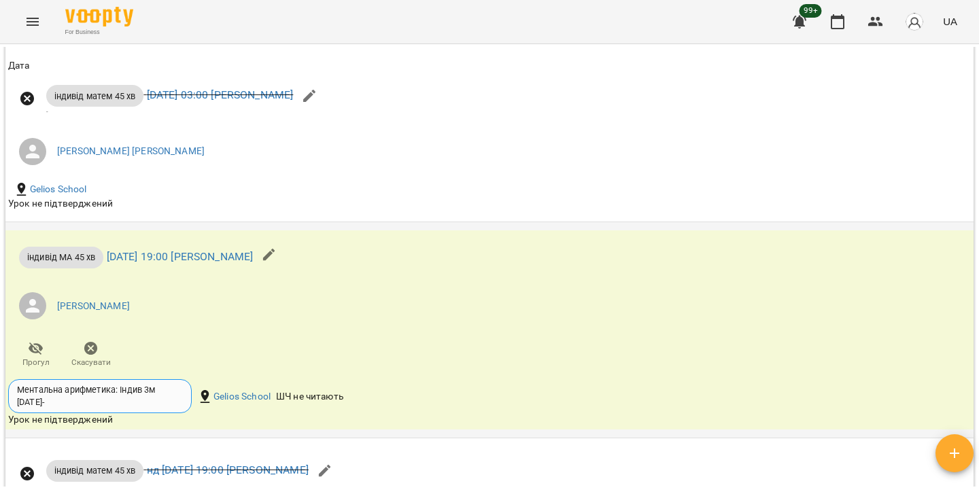
click at [95, 356] on icon "button" at bounding box center [91, 349] width 14 height 14
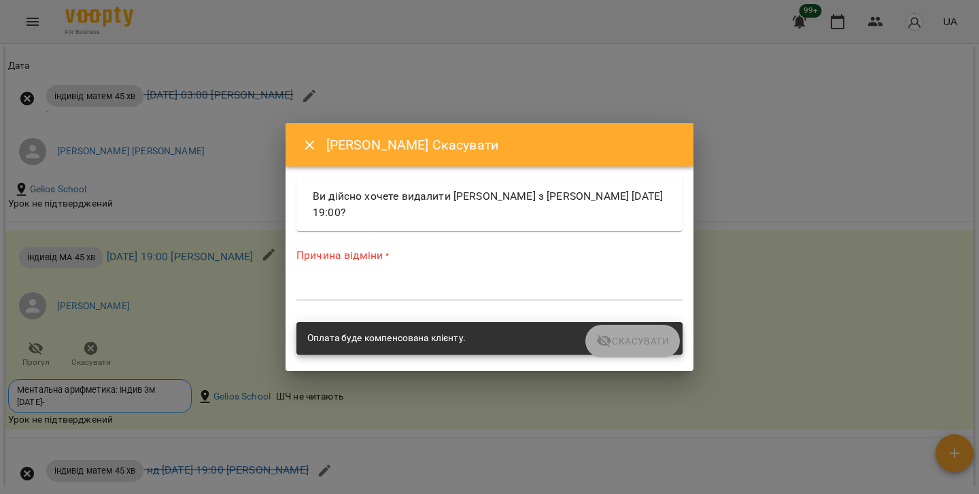
click at [383, 295] on textarea at bounding box center [489, 289] width 386 height 12
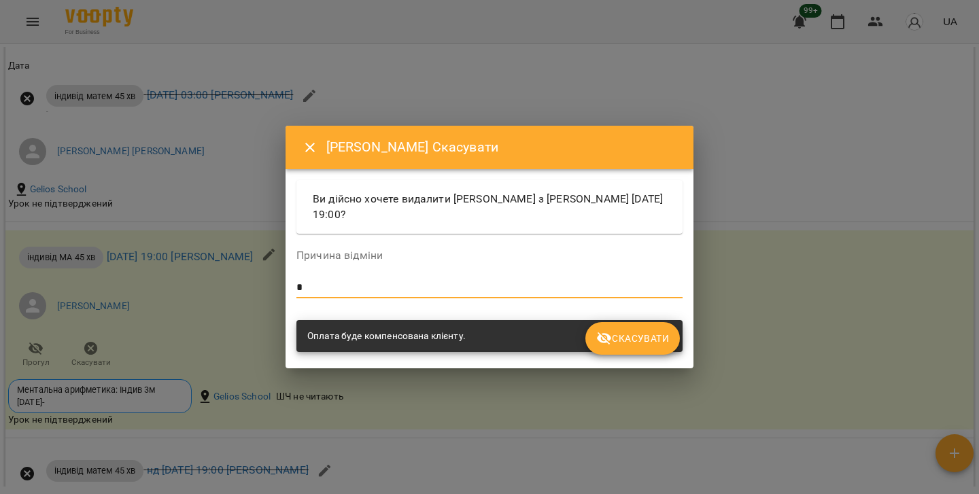
type textarea "*"
click at [610, 345] on icon "submit" at bounding box center [604, 338] width 16 height 16
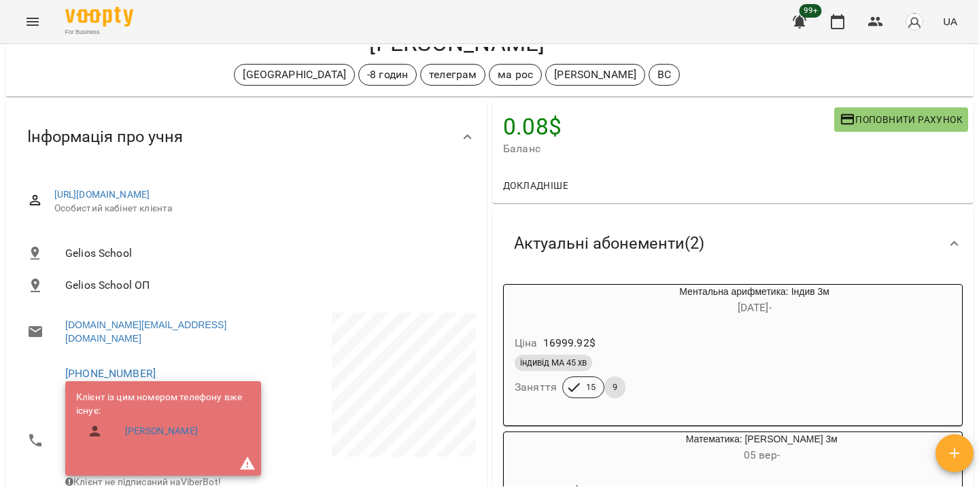
scroll to position [0, 0]
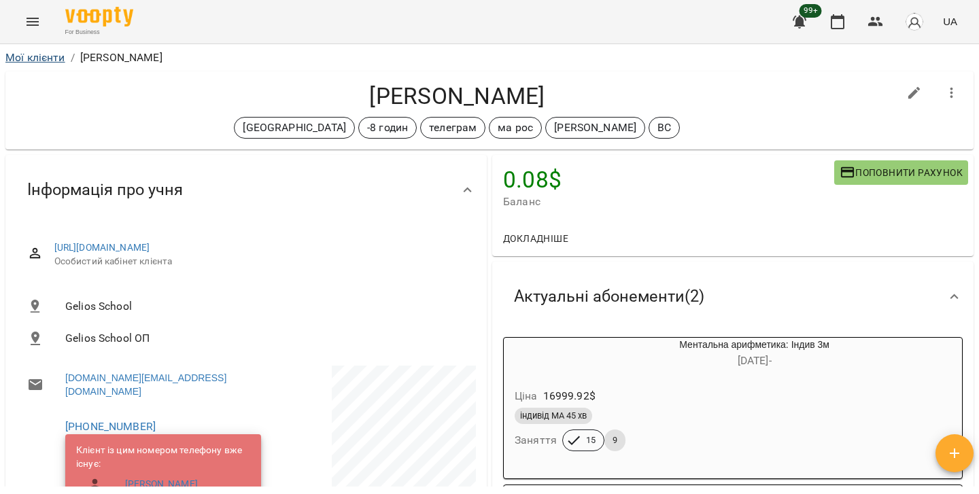
click at [18, 58] on link "Мої клієнти" at bounding box center [35, 57] width 60 height 13
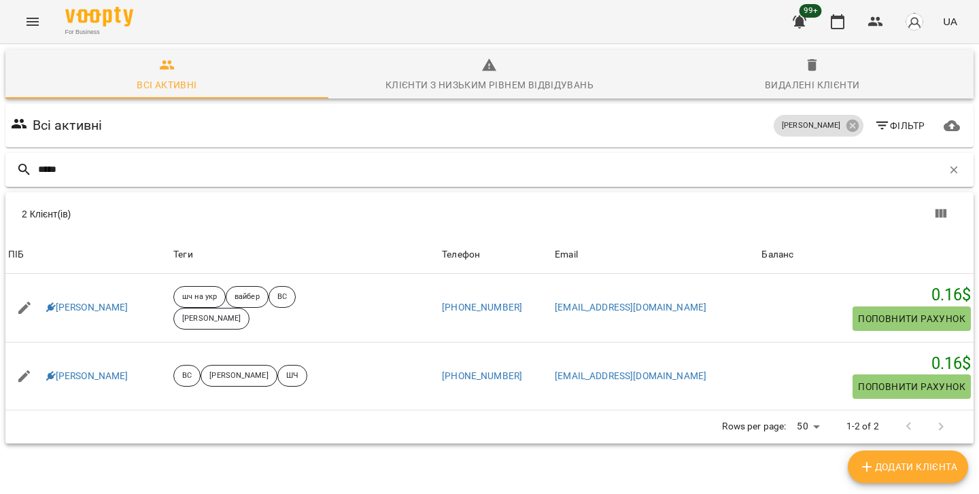
type input "******"
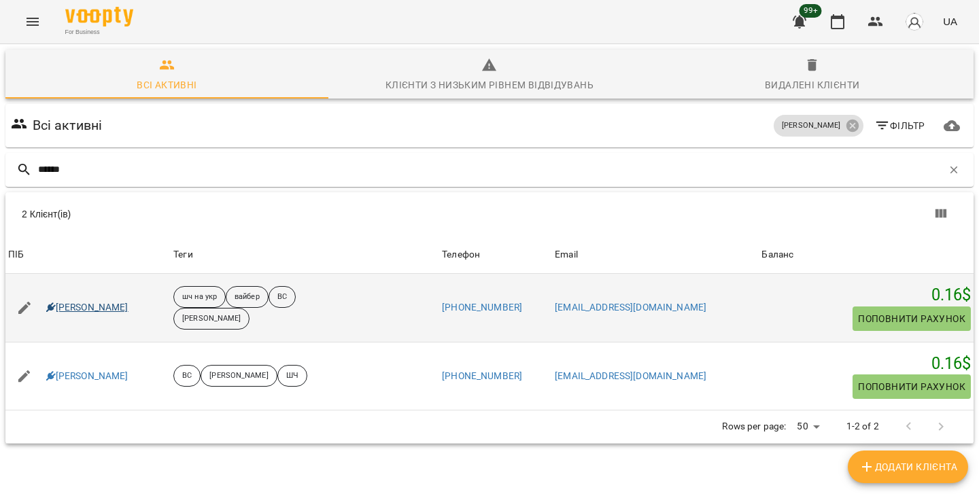
click at [109, 311] on link "Костюченко Єлизавета" at bounding box center [87, 308] width 82 height 14
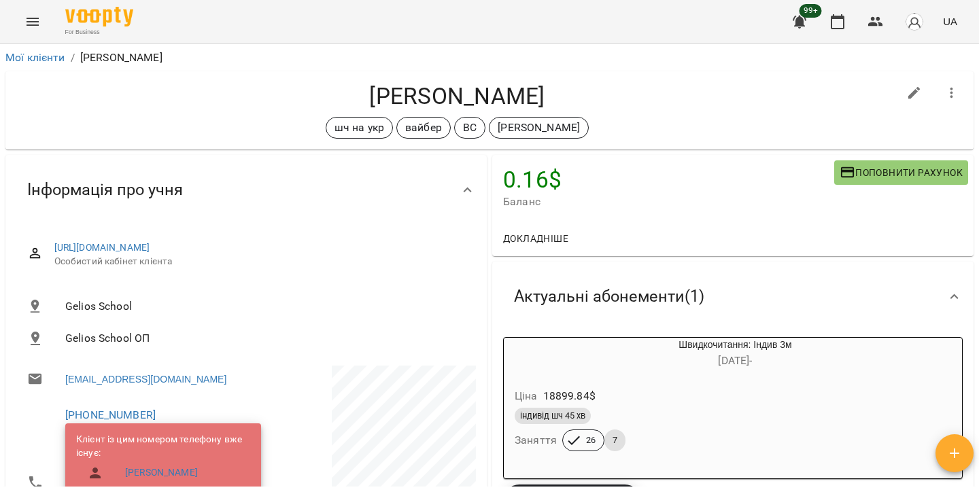
scroll to position [68, 0]
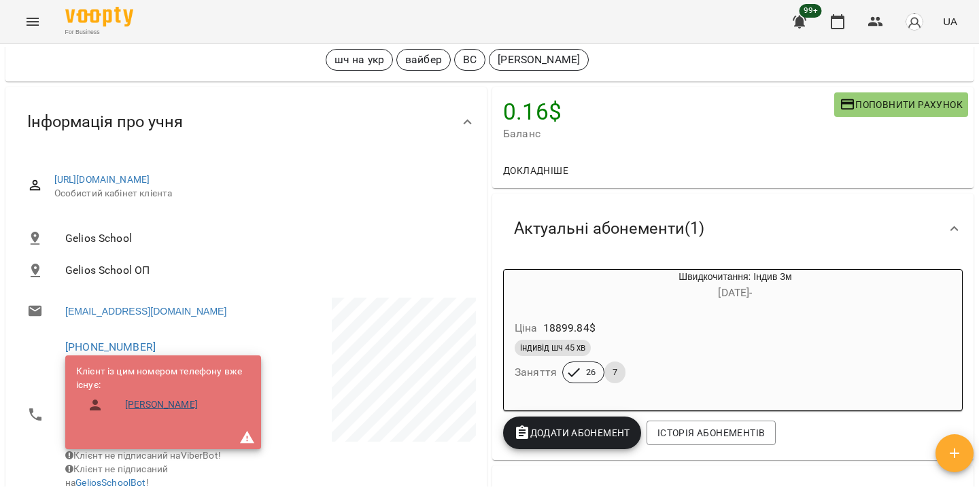
click at [183, 412] on link "Костюченко Марія" at bounding box center [161, 405] width 73 height 14
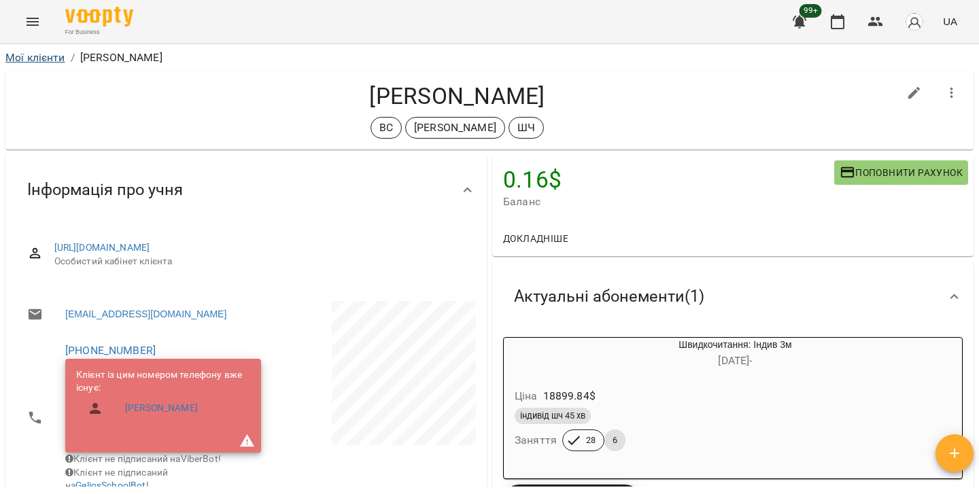
click at [39, 55] on link "Мої клієнти" at bounding box center [35, 57] width 60 height 13
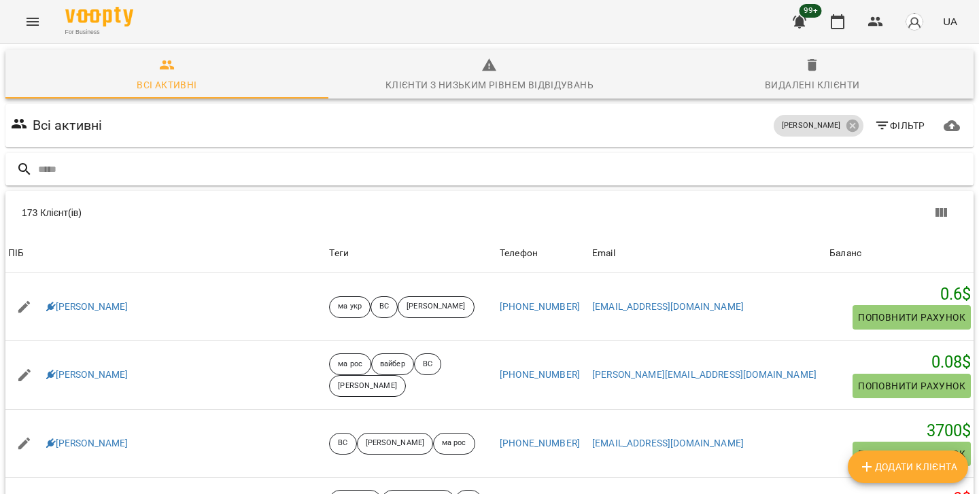
click at [307, 164] on input "text" at bounding box center [503, 169] width 930 height 22
type input "******"
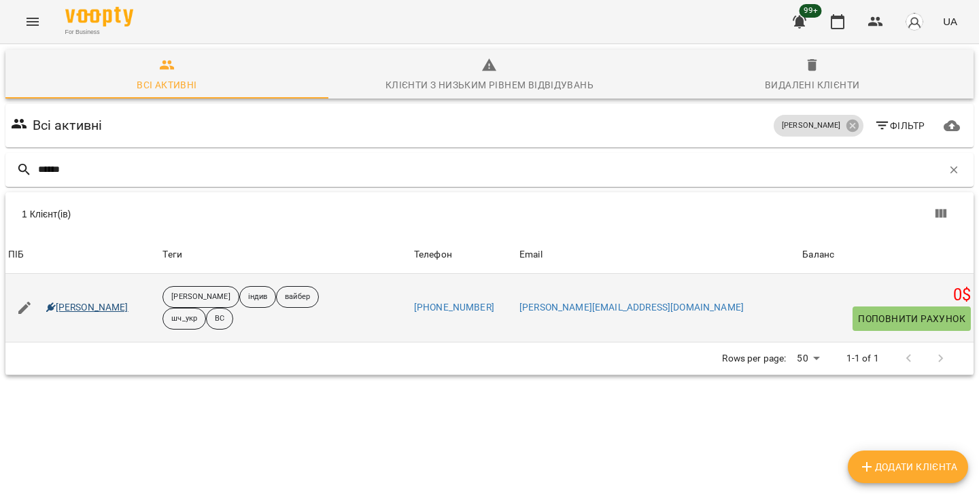
click at [77, 307] on link "Наталя Головка" at bounding box center [87, 308] width 82 height 14
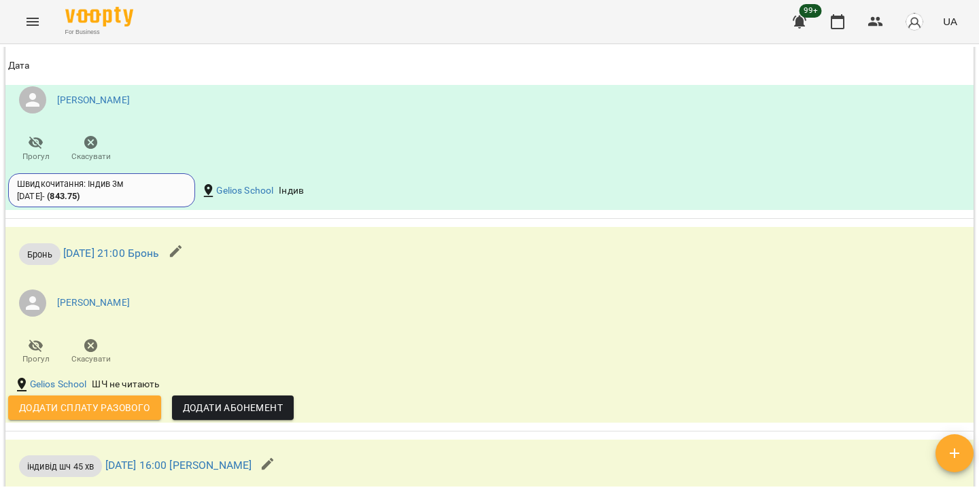
scroll to position [1472, 0]
click at [97, 351] on icon "button" at bounding box center [91, 346] width 16 height 16
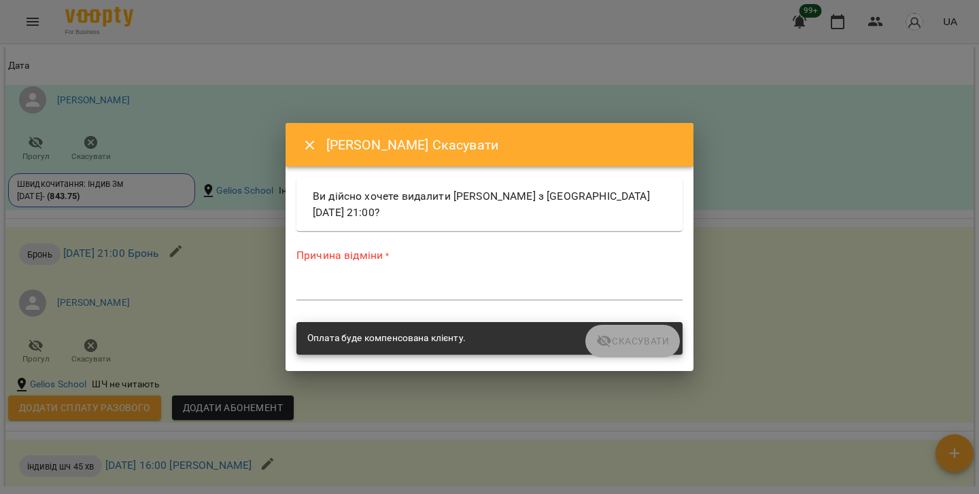
click at [413, 286] on textarea at bounding box center [489, 289] width 386 height 12
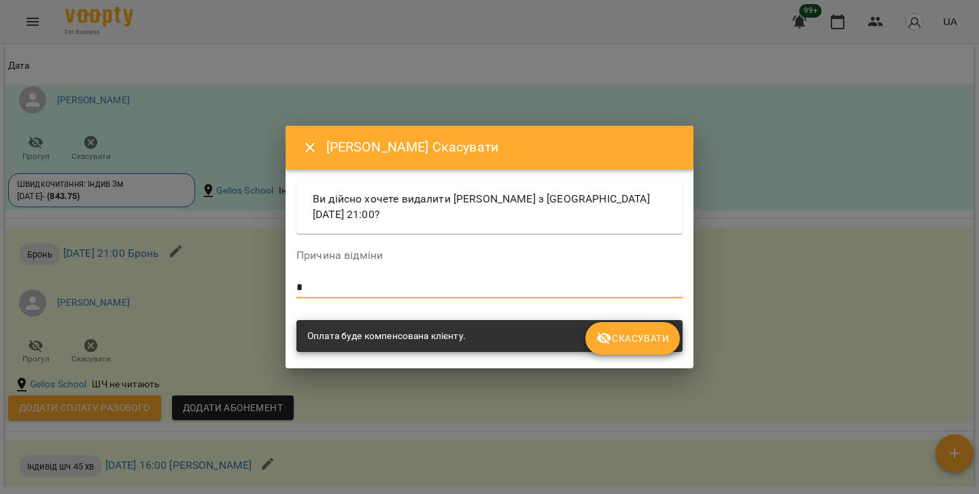
type textarea "*"
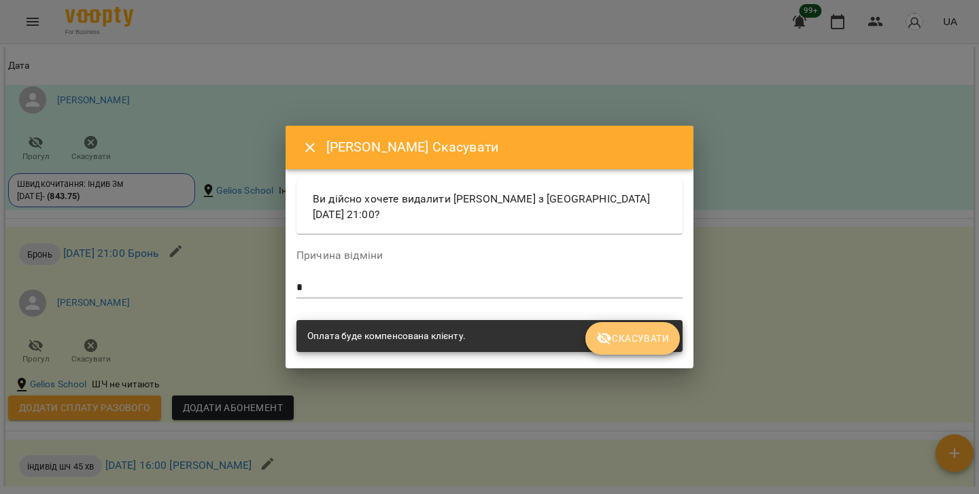
click at [644, 330] on button "Скасувати" at bounding box center [632, 338] width 94 height 33
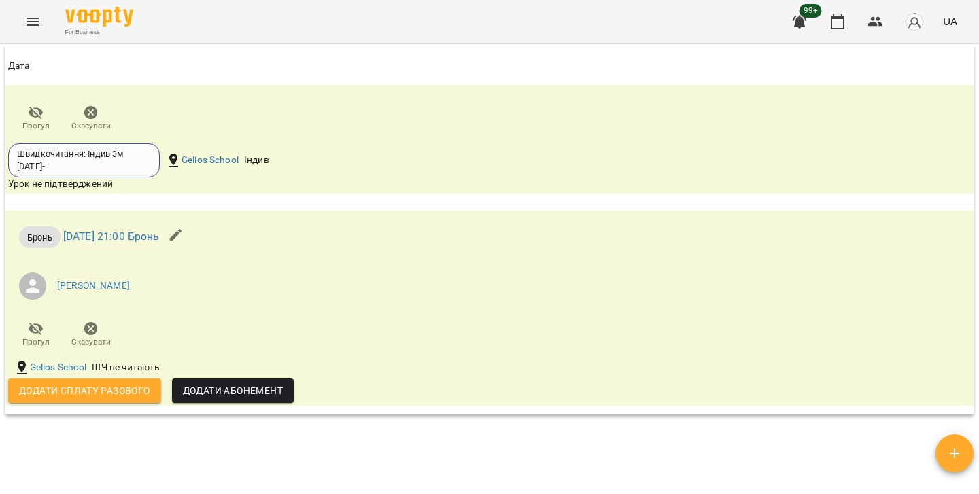
scroll to position [1850, 0]
click at [85, 339] on span "Скасувати" at bounding box center [90, 343] width 39 height 12
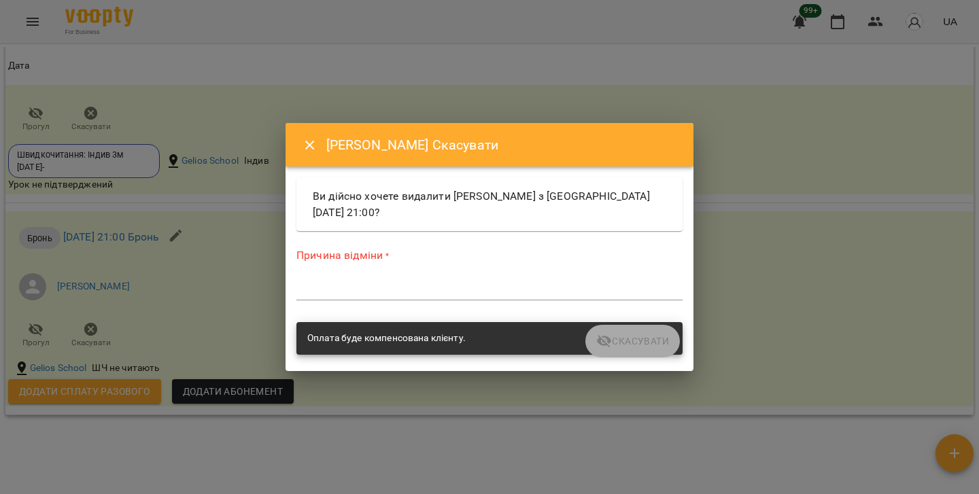
click at [401, 286] on textarea at bounding box center [489, 289] width 386 height 12
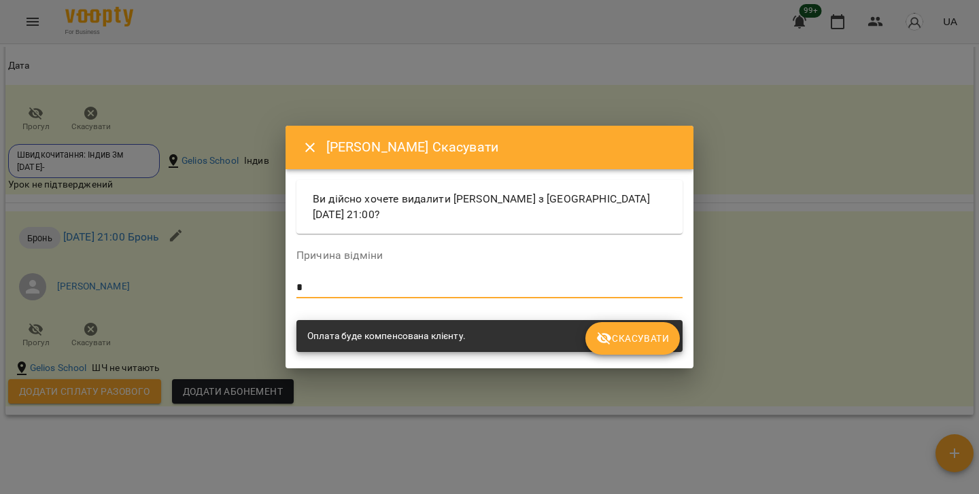
type textarea "*"
click at [619, 347] on button "Скасувати" at bounding box center [632, 338] width 94 height 33
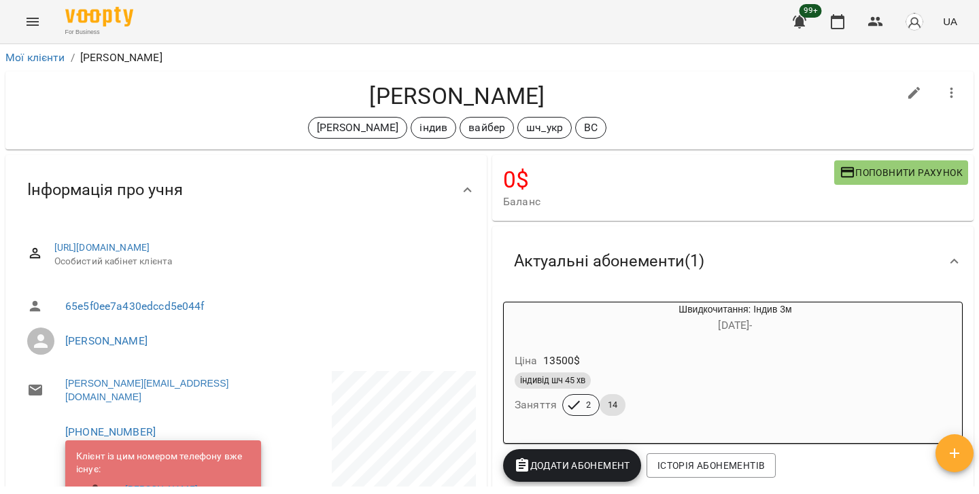
scroll to position [0, 0]
click at [53, 61] on link "Мої клієнти" at bounding box center [35, 57] width 60 height 13
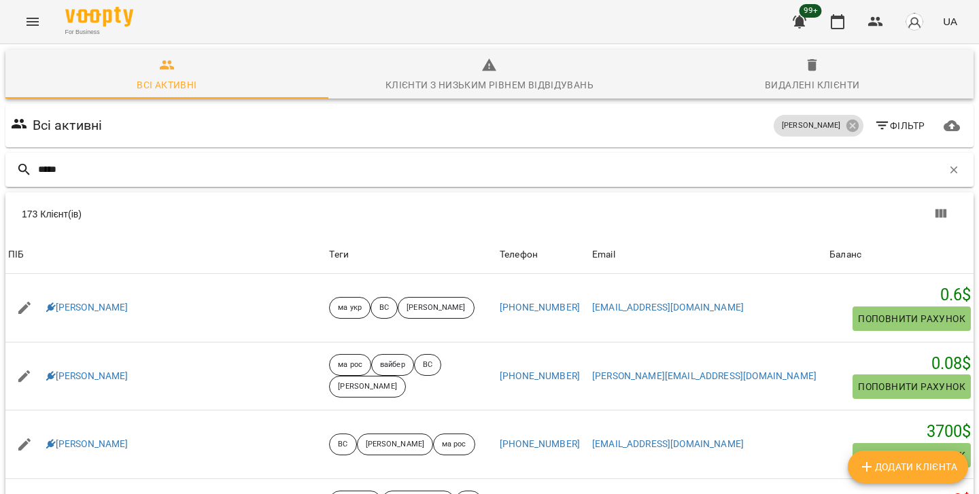
type input "*****"
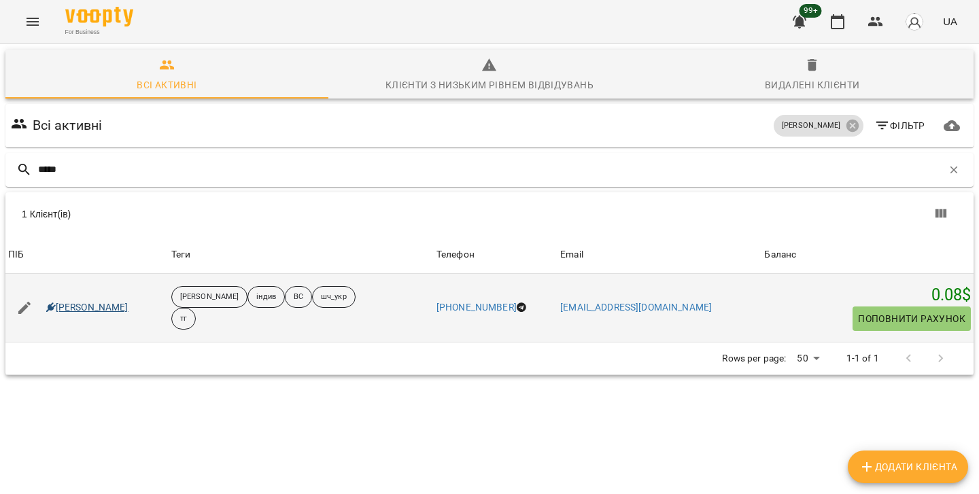
click at [82, 309] on link "[PERSON_NAME]" at bounding box center [87, 308] width 82 height 14
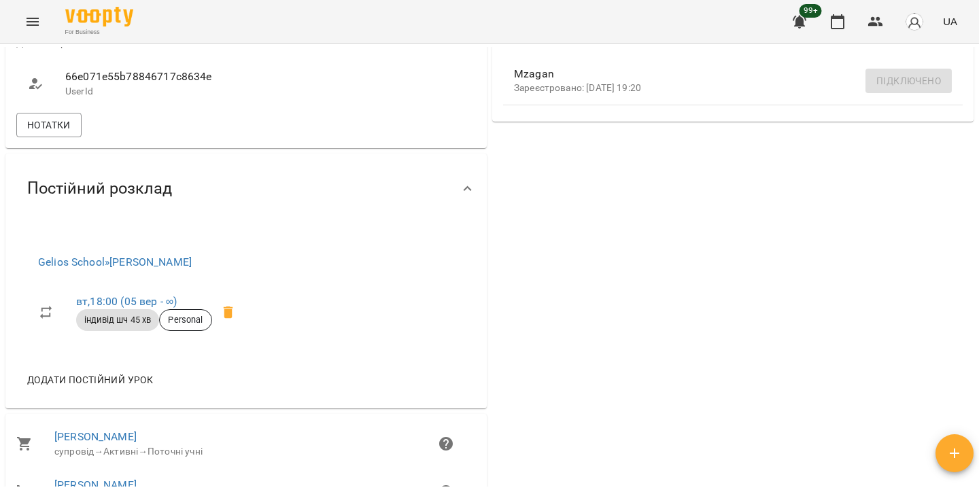
scroll to position [560, 0]
click at [174, 307] on link "вт , 18:00 (05 вер - ∞)" at bounding box center [126, 300] width 101 height 13
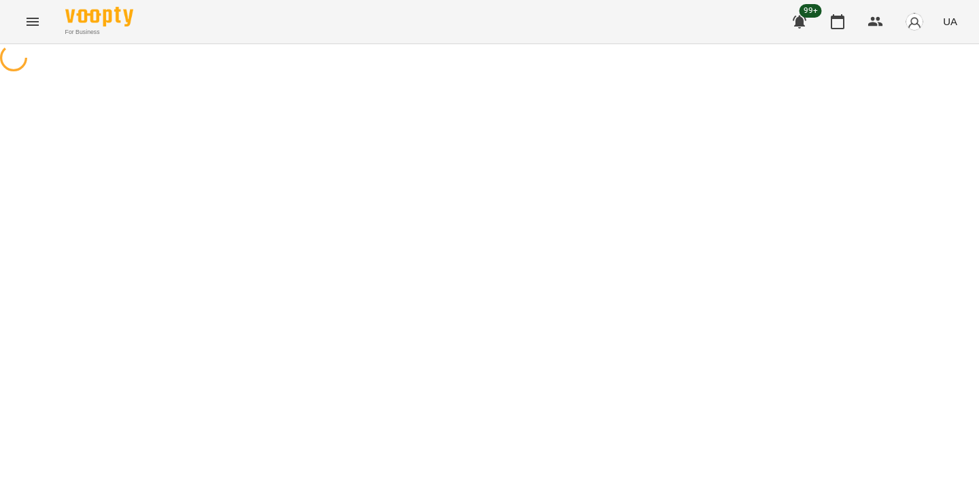
select select "*"
select select "**********"
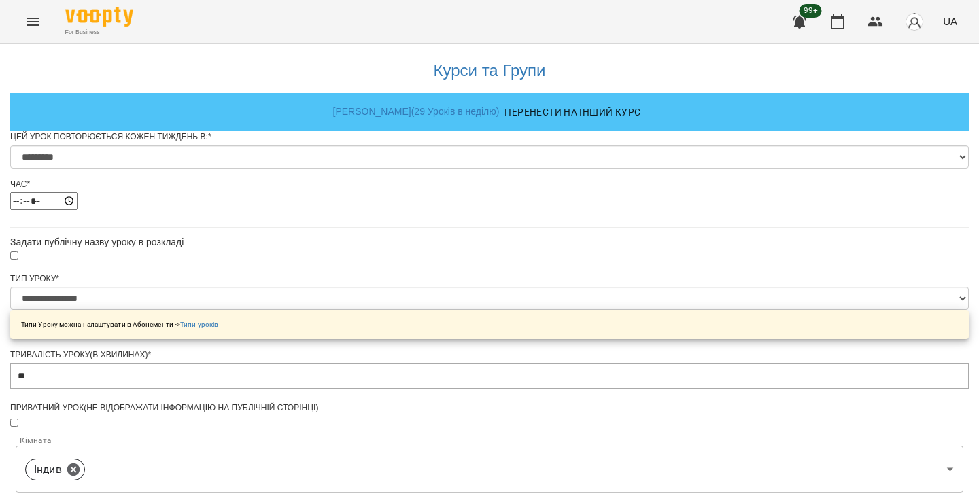
scroll to position [331, 0]
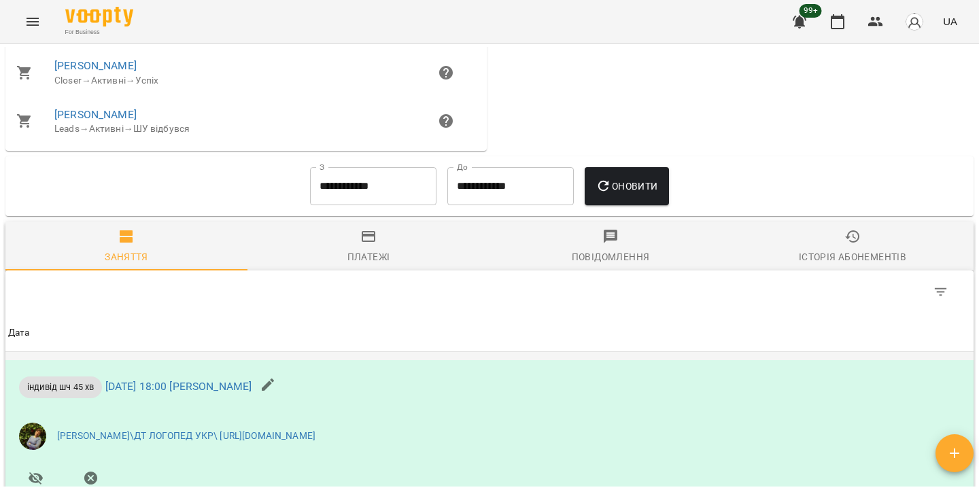
scroll to position [570, 0]
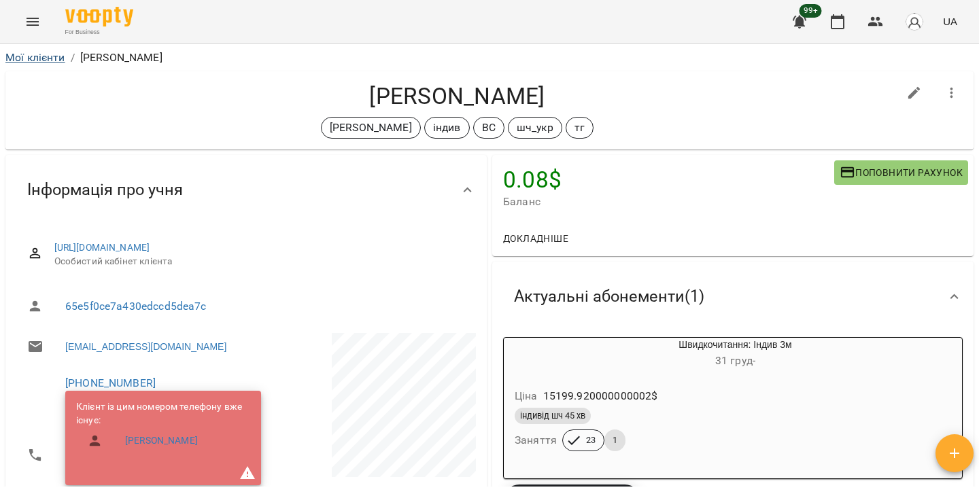
click at [48, 55] on link "Мої клієнти" at bounding box center [35, 57] width 60 height 13
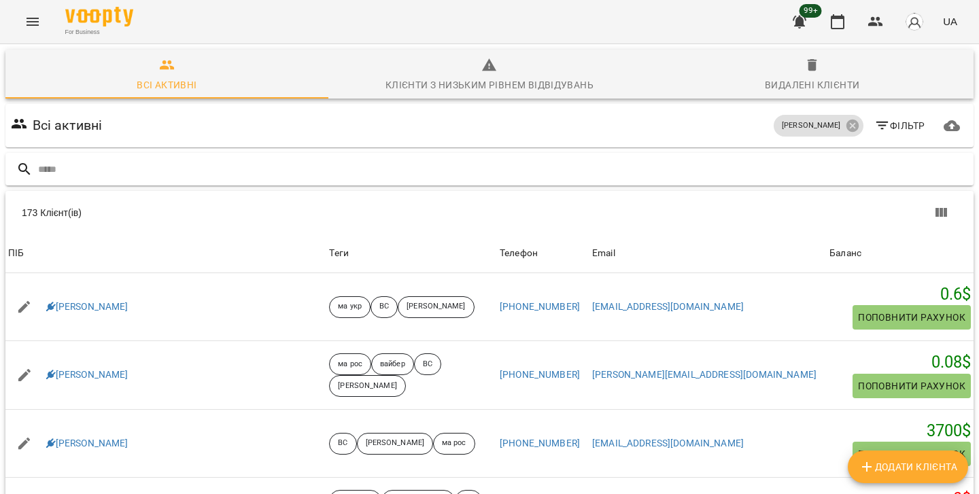
click at [245, 173] on input "text" at bounding box center [503, 169] width 930 height 22
click at [416, 175] on input "text" at bounding box center [503, 169] width 930 height 22
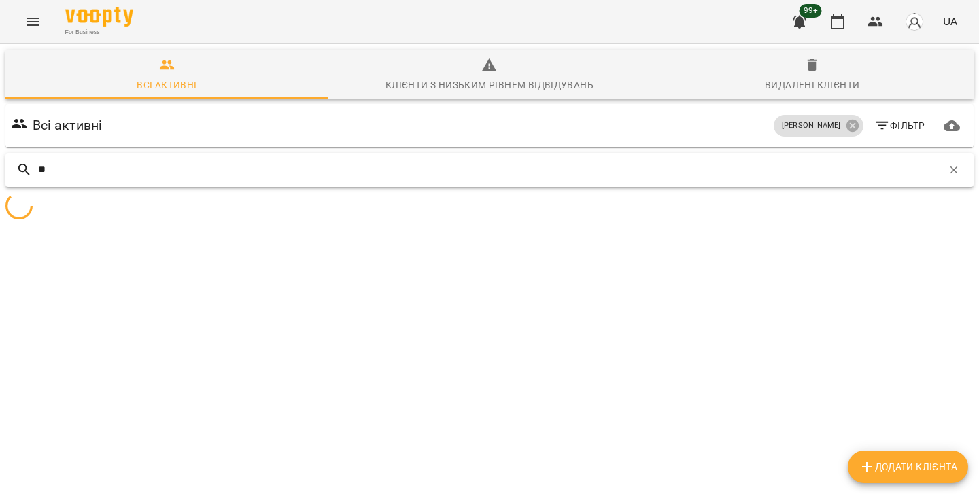
type input "*"
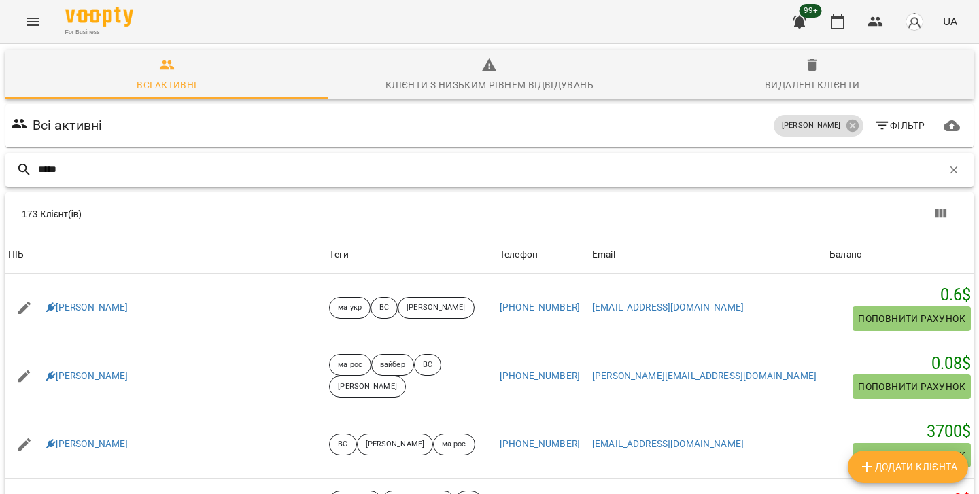
type input "******"
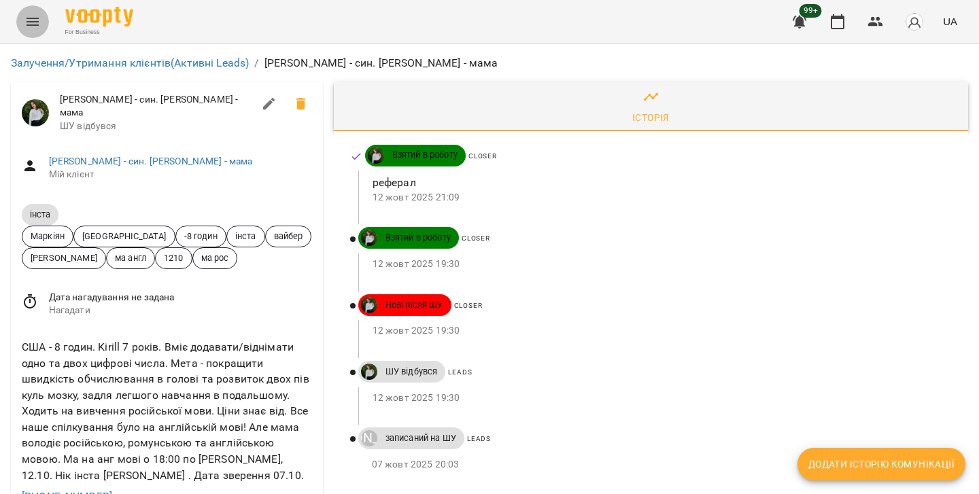
click at [34, 28] on icon "Menu" at bounding box center [32, 22] width 16 height 16
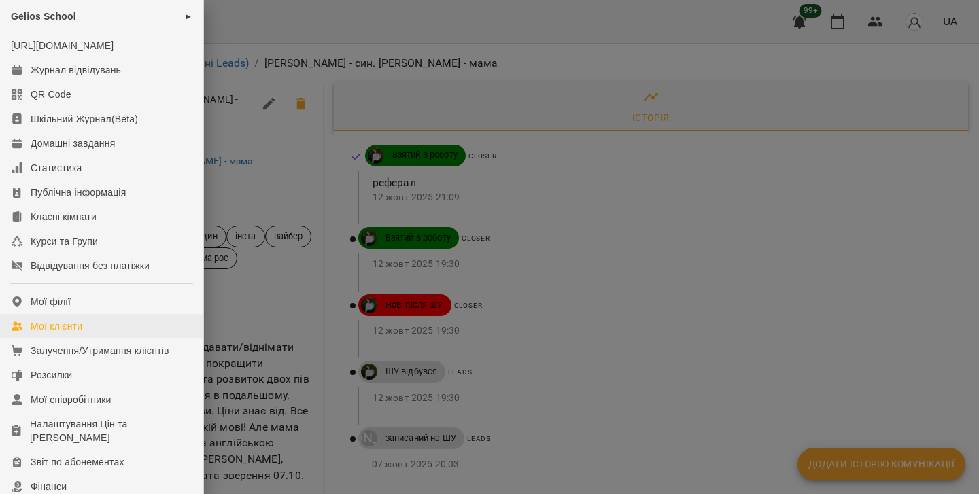
click at [65, 333] on div "Мої клієнти" at bounding box center [57, 327] width 52 height 14
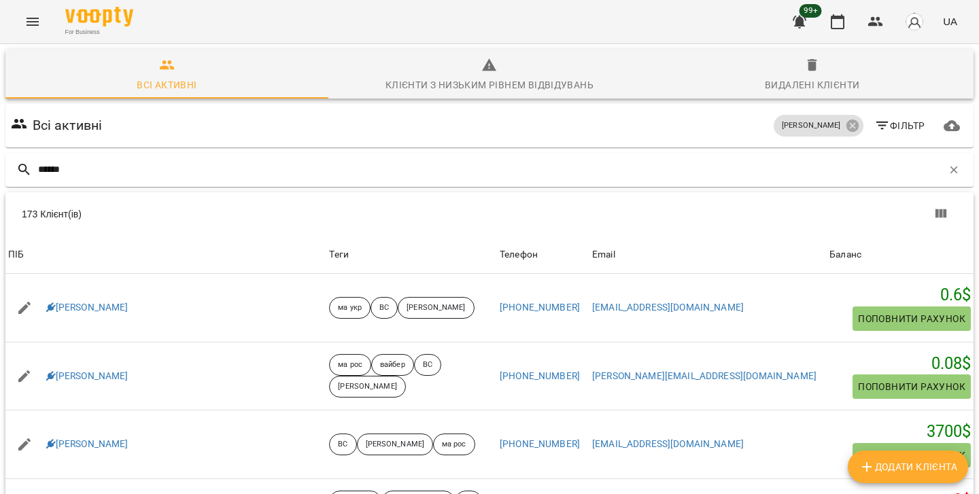
type input "******"
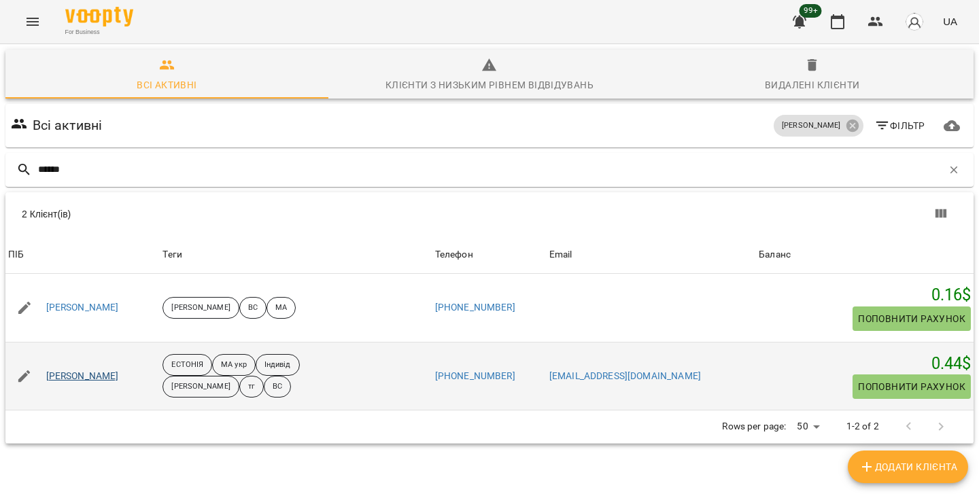
click at [81, 376] on link "Сімора Елеонора" at bounding box center [82, 377] width 73 height 14
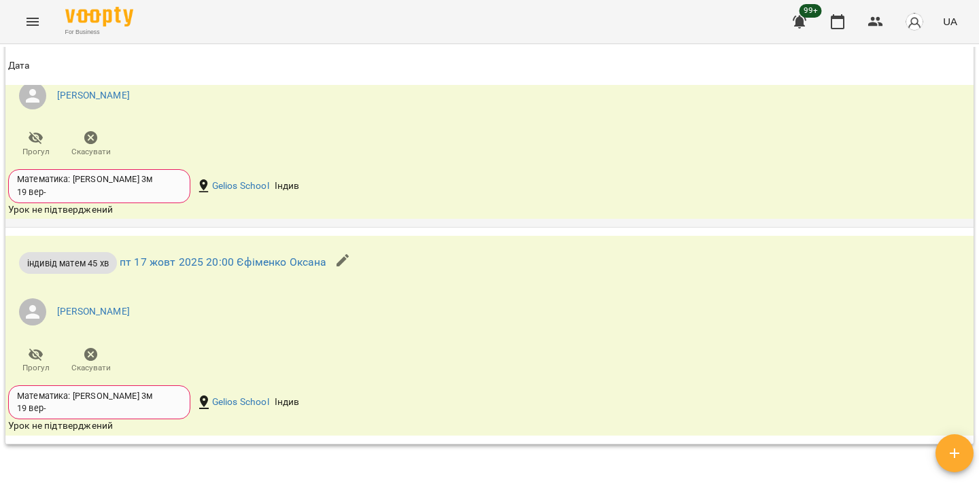
scroll to position [2561, 0]
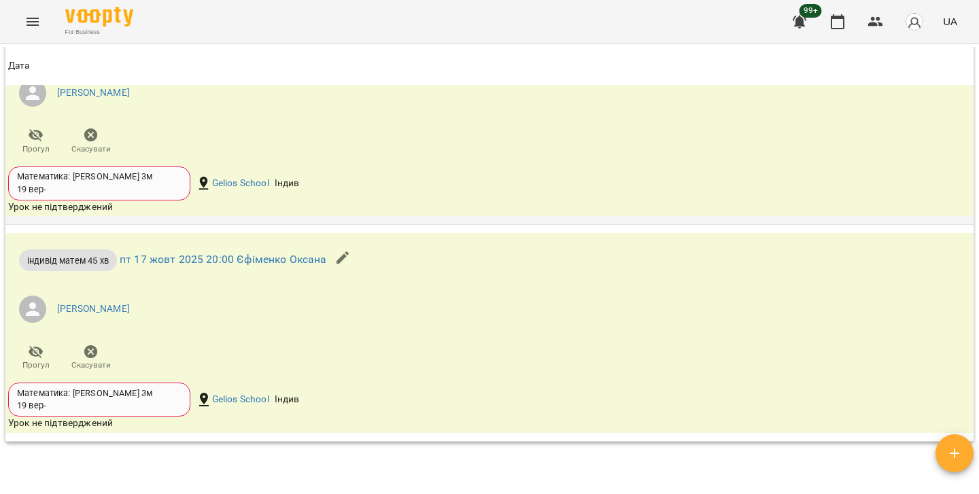
click at [92, 143] on icon "button" at bounding box center [91, 135] width 16 height 16
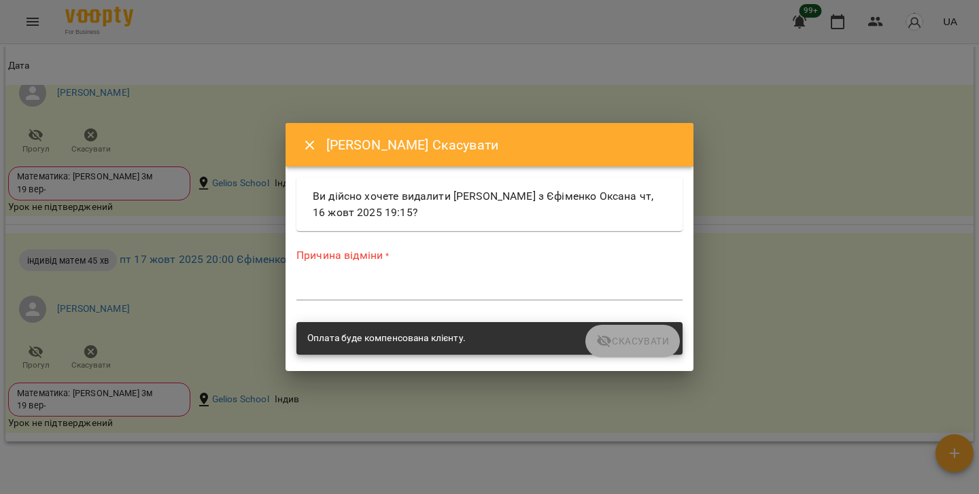
click at [347, 288] on textarea at bounding box center [489, 289] width 386 height 12
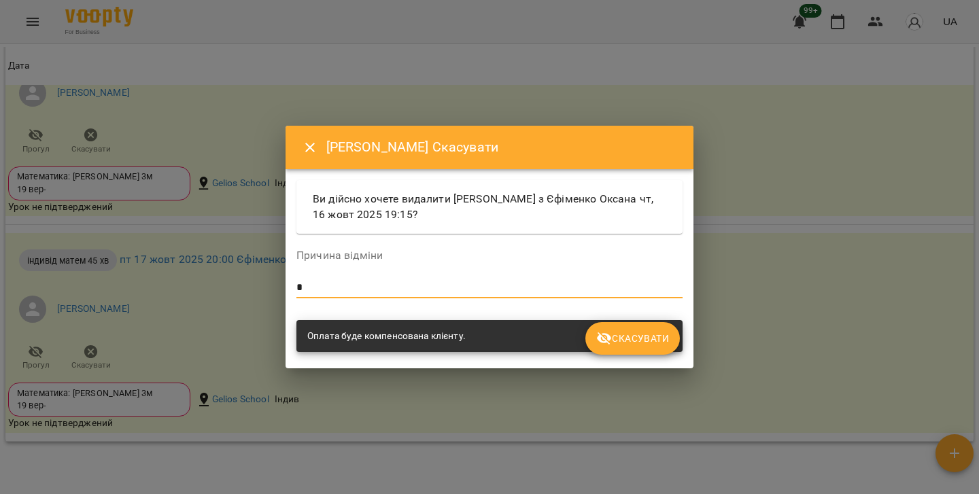
type textarea "*"
click at [623, 338] on span "Скасувати" at bounding box center [632, 338] width 73 height 16
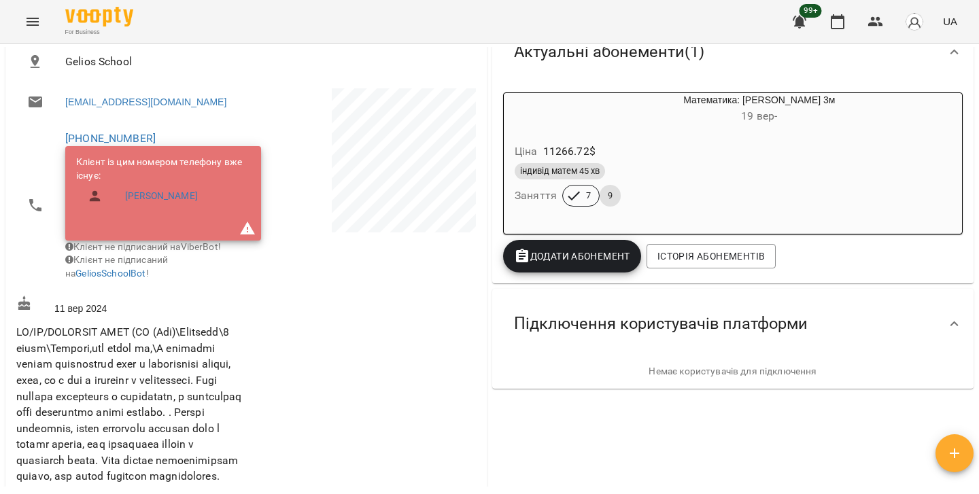
scroll to position [207, 0]
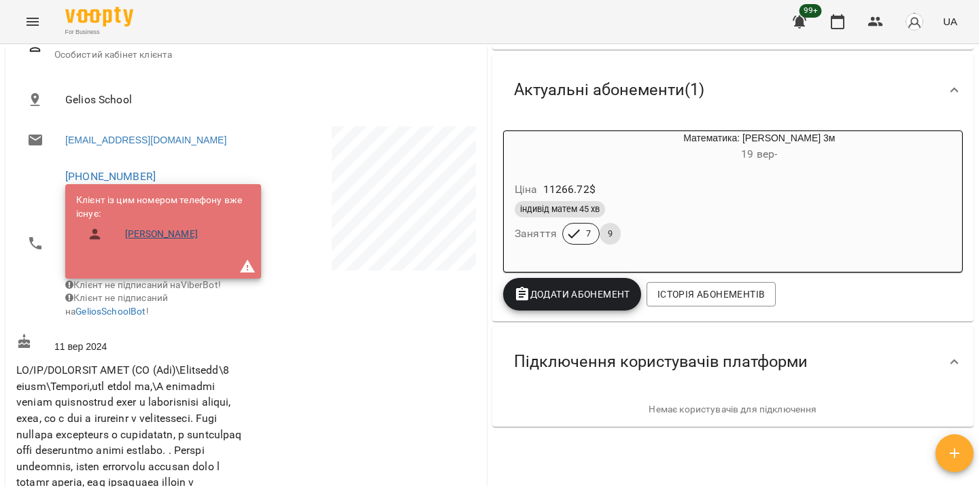
click at [177, 241] on link "Едвард Сімора" at bounding box center [161, 235] width 73 height 14
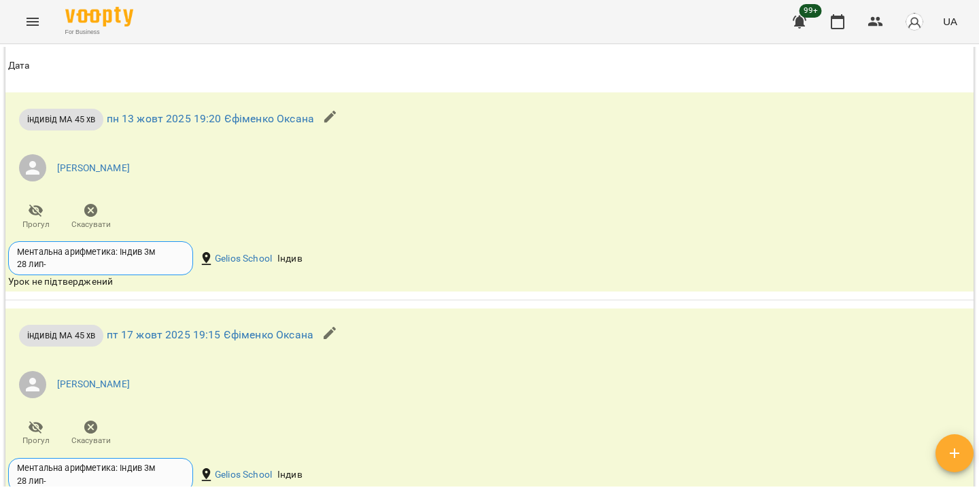
scroll to position [1490, 0]
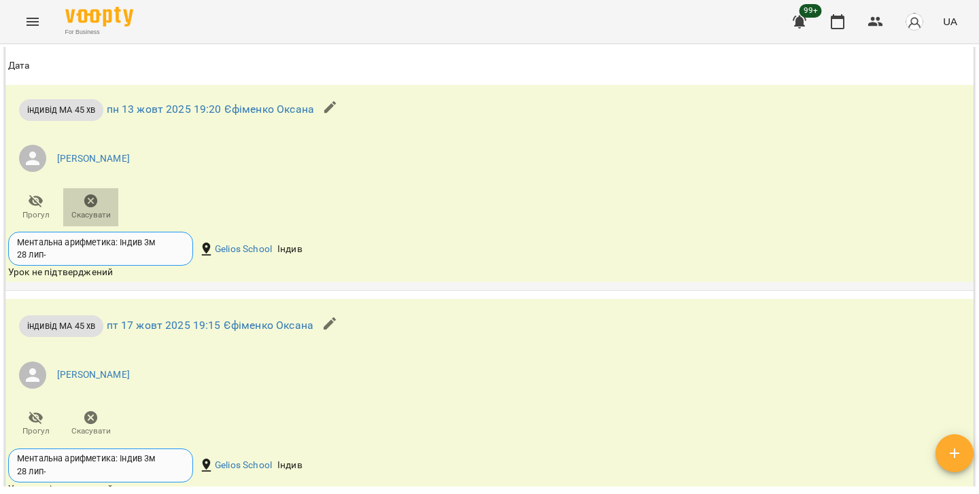
click at [97, 208] on icon "button" at bounding box center [91, 201] width 14 height 14
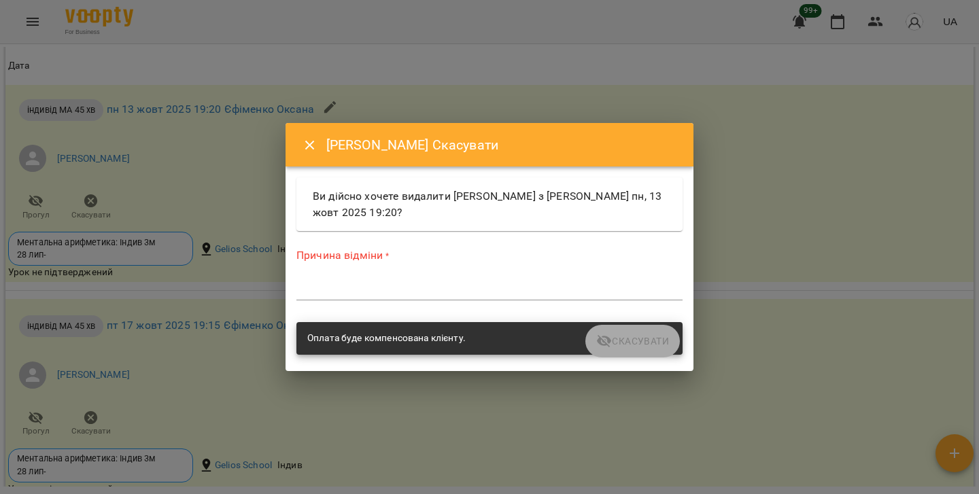
click at [443, 287] on textarea at bounding box center [489, 289] width 386 height 12
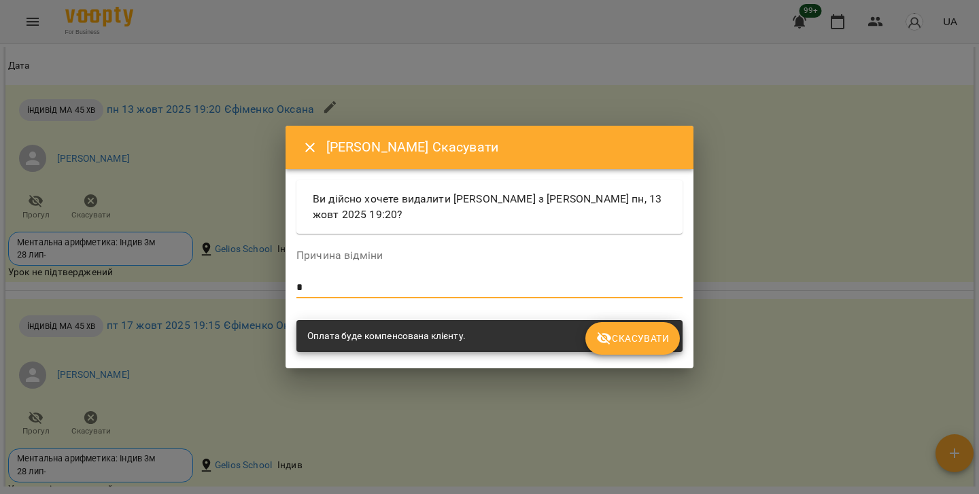
type textarea "*"
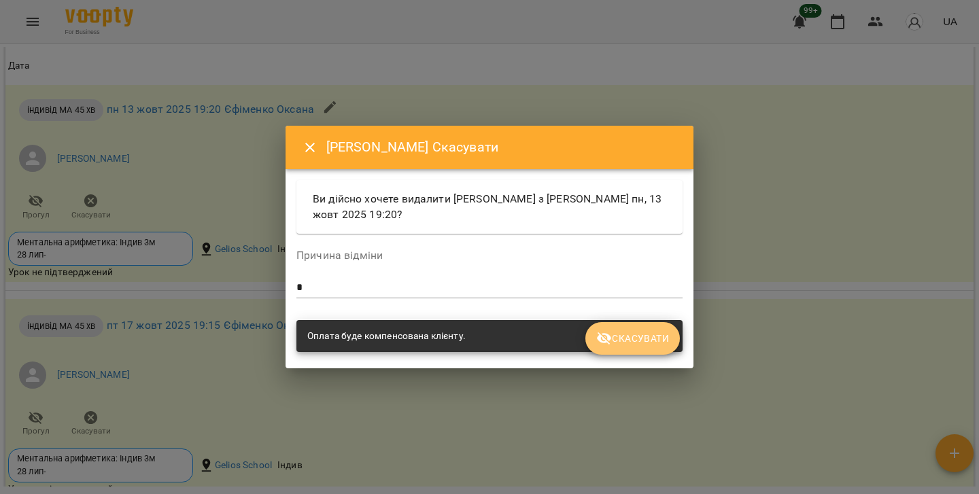
click at [648, 334] on span "Скасувати" at bounding box center [632, 338] width 73 height 16
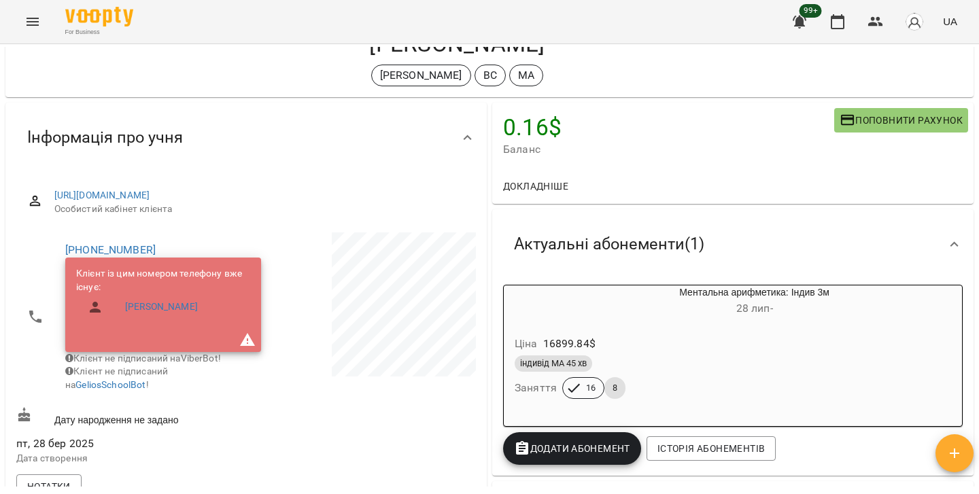
scroll to position [84, 0]
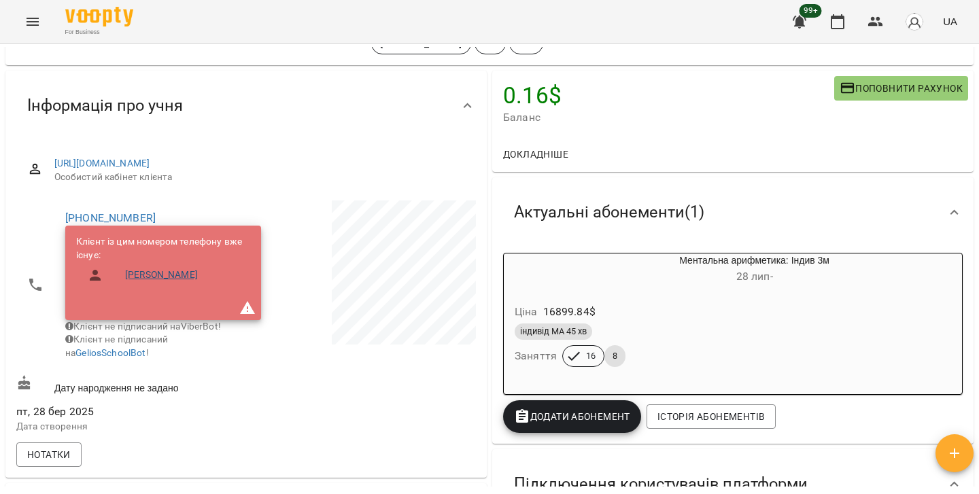
click at [195, 282] on link "Сімора Елеонора" at bounding box center [161, 276] width 73 height 14
